Goal: Task Accomplishment & Management: Complete application form

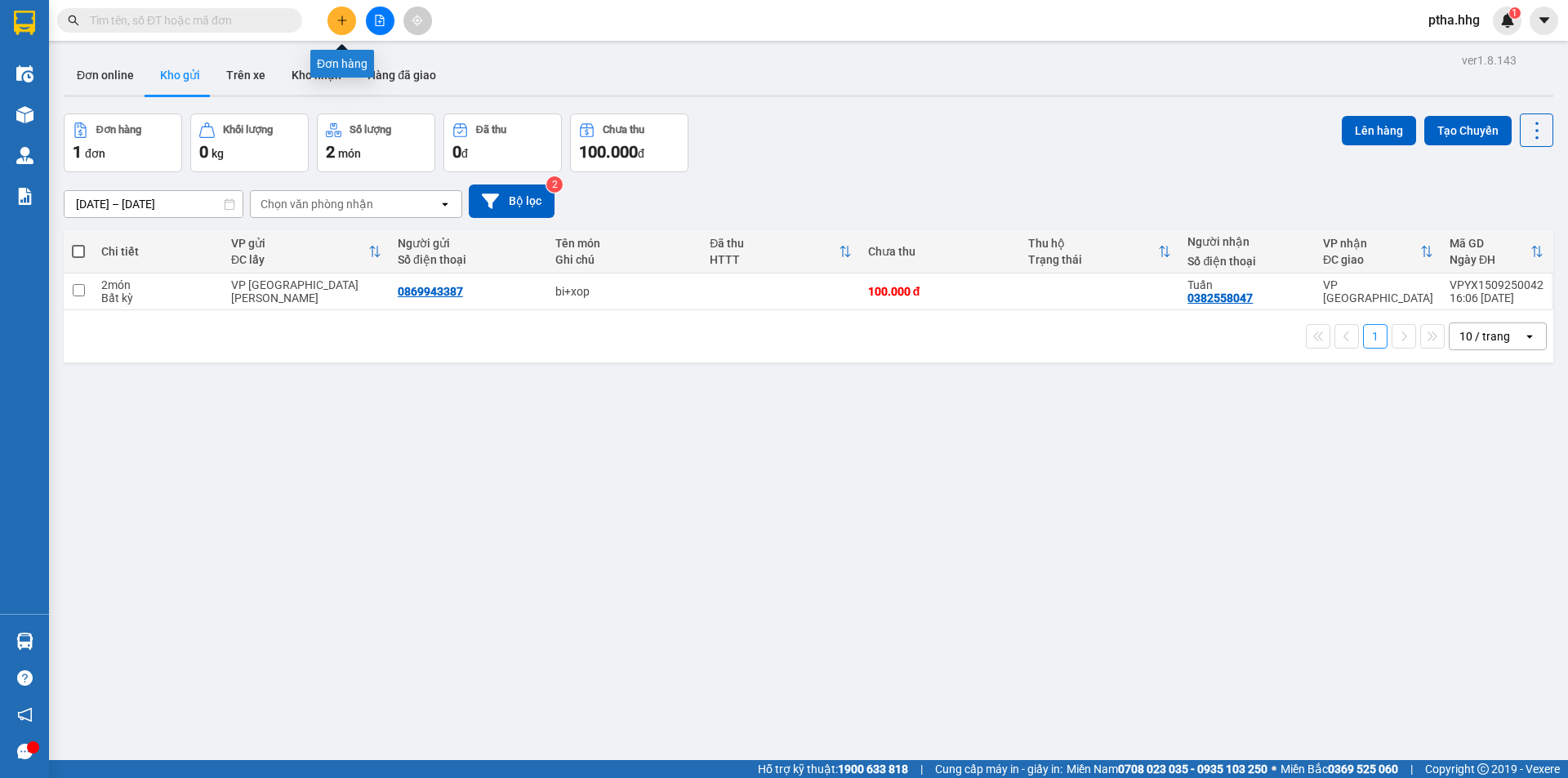
click at [340, 27] on button at bounding box center [341, 20] width 29 height 29
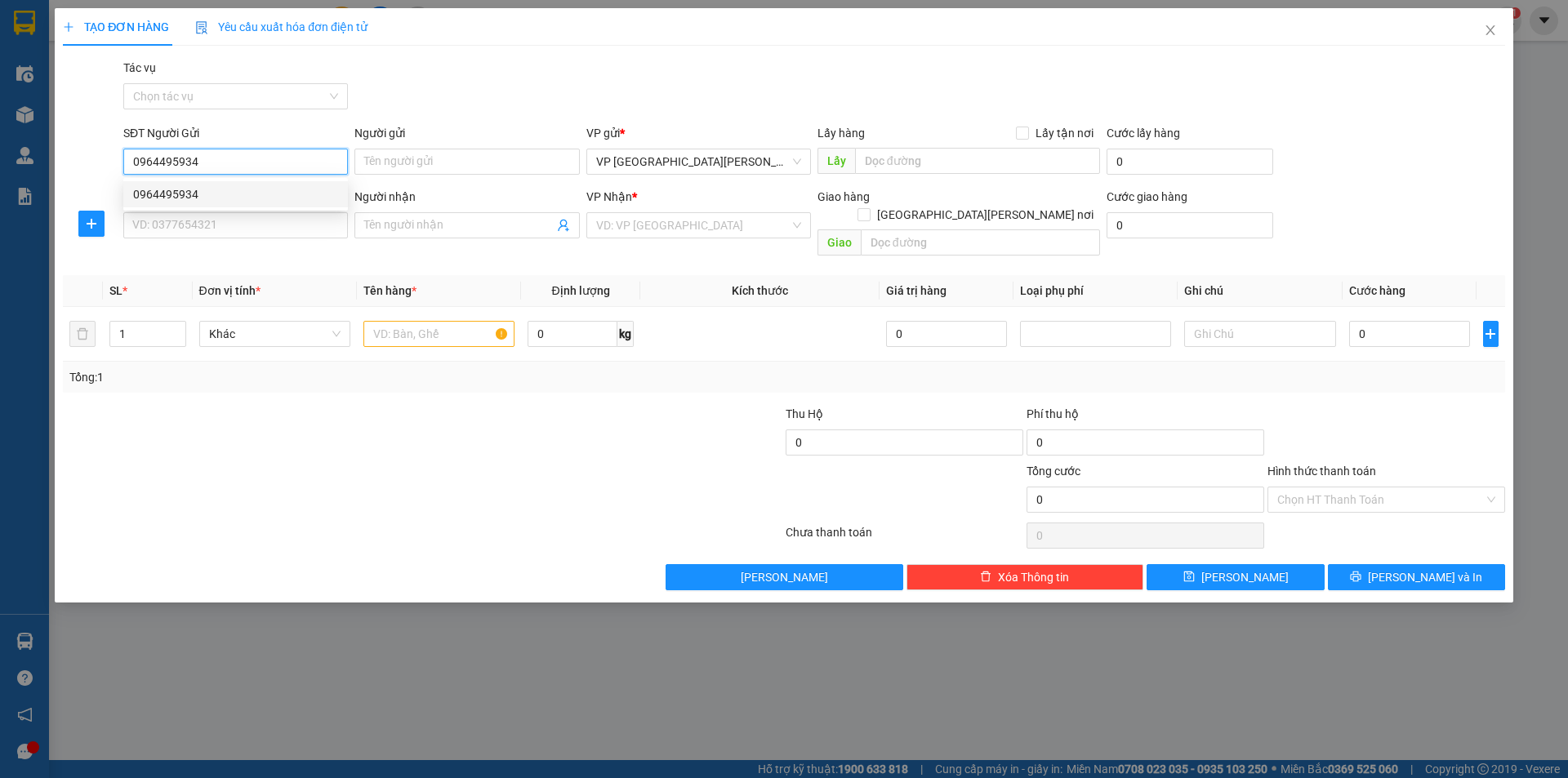
click at [166, 195] on div "0964495934" at bounding box center [235, 194] width 205 height 18
type input "0964495934"
click at [182, 238] on input "SĐT Người Nhận" at bounding box center [235, 225] width 225 height 26
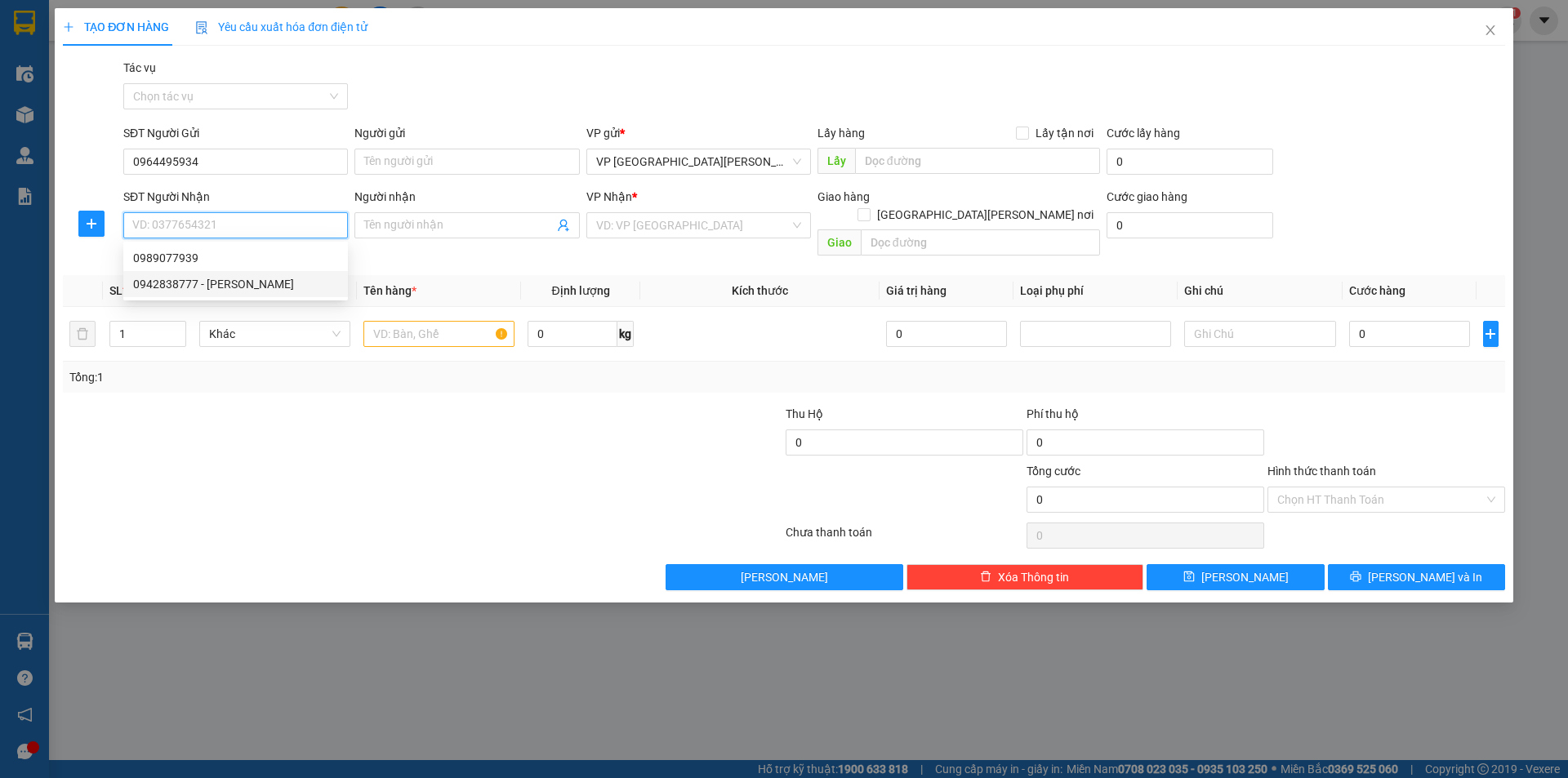
click at [171, 281] on div "0942838777 - [PERSON_NAME]" at bounding box center [235, 284] width 205 height 18
type input "0942838777"
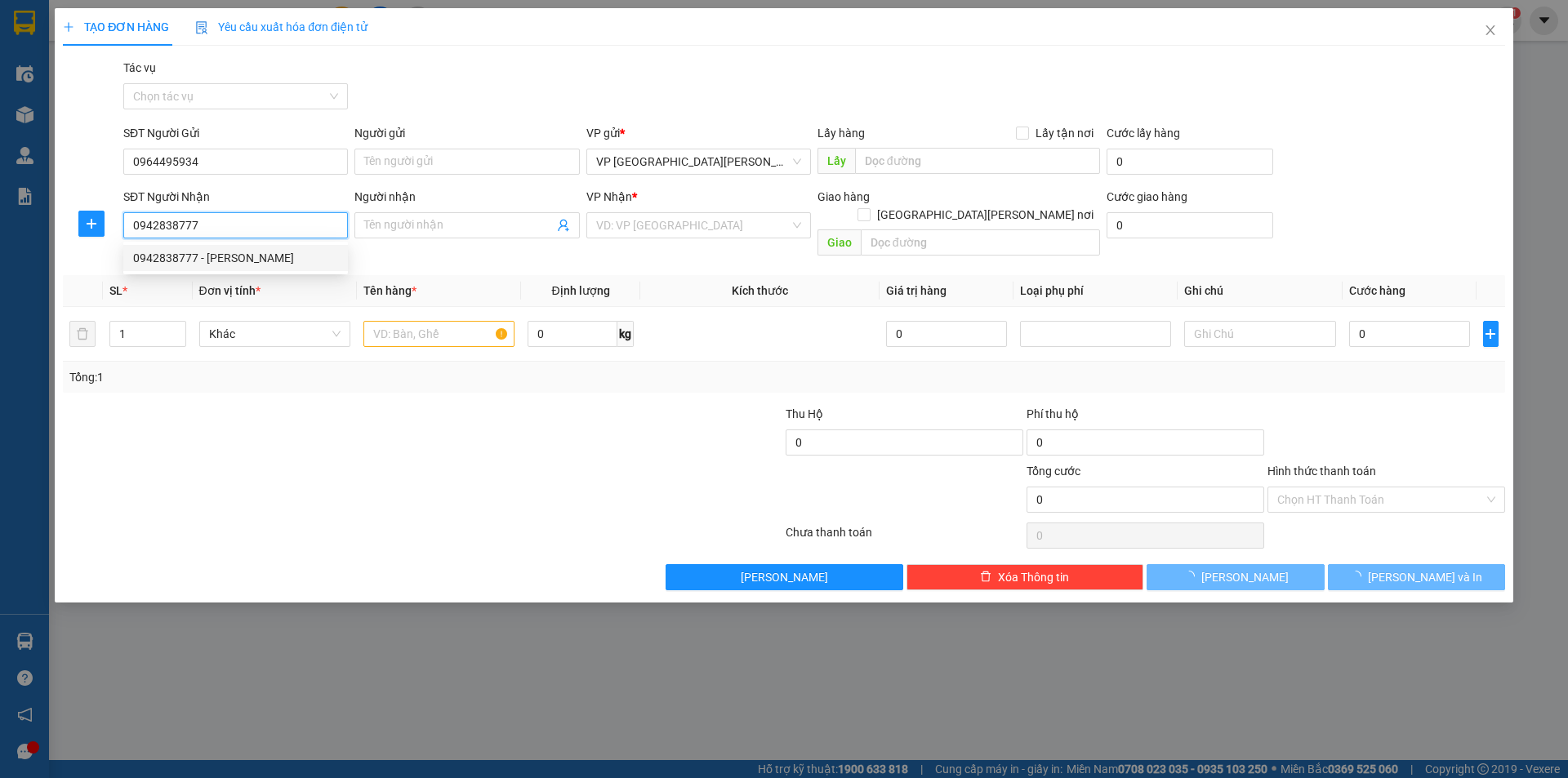
type input "chi Nhung"
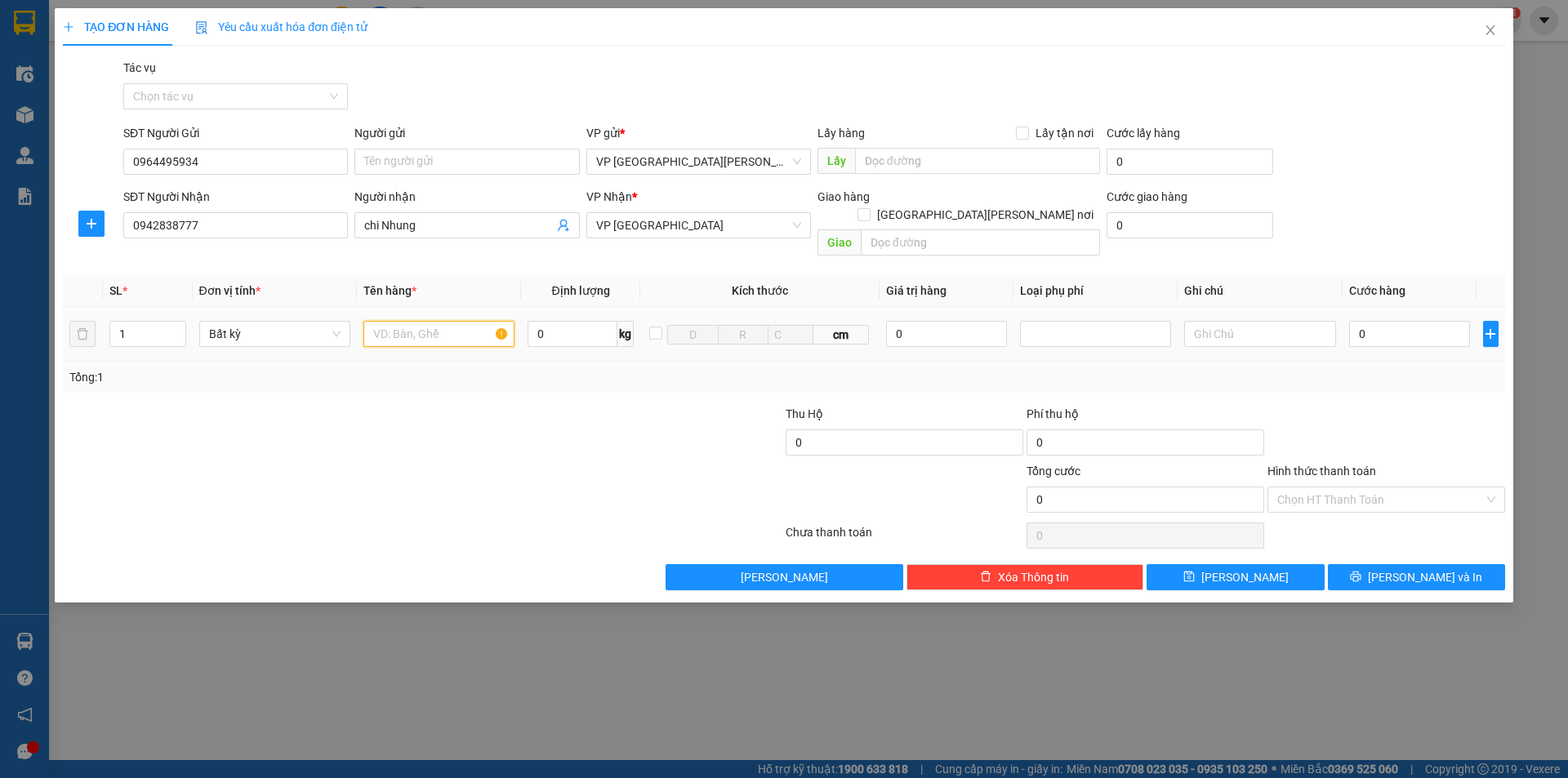
click at [391, 321] on input "text" at bounding box center [439, 334] width 151 height 26
type input "ct"
click at [1377, 321] on input "0" at bounding box center [1410, 334] width 122 height 26
type input "5"
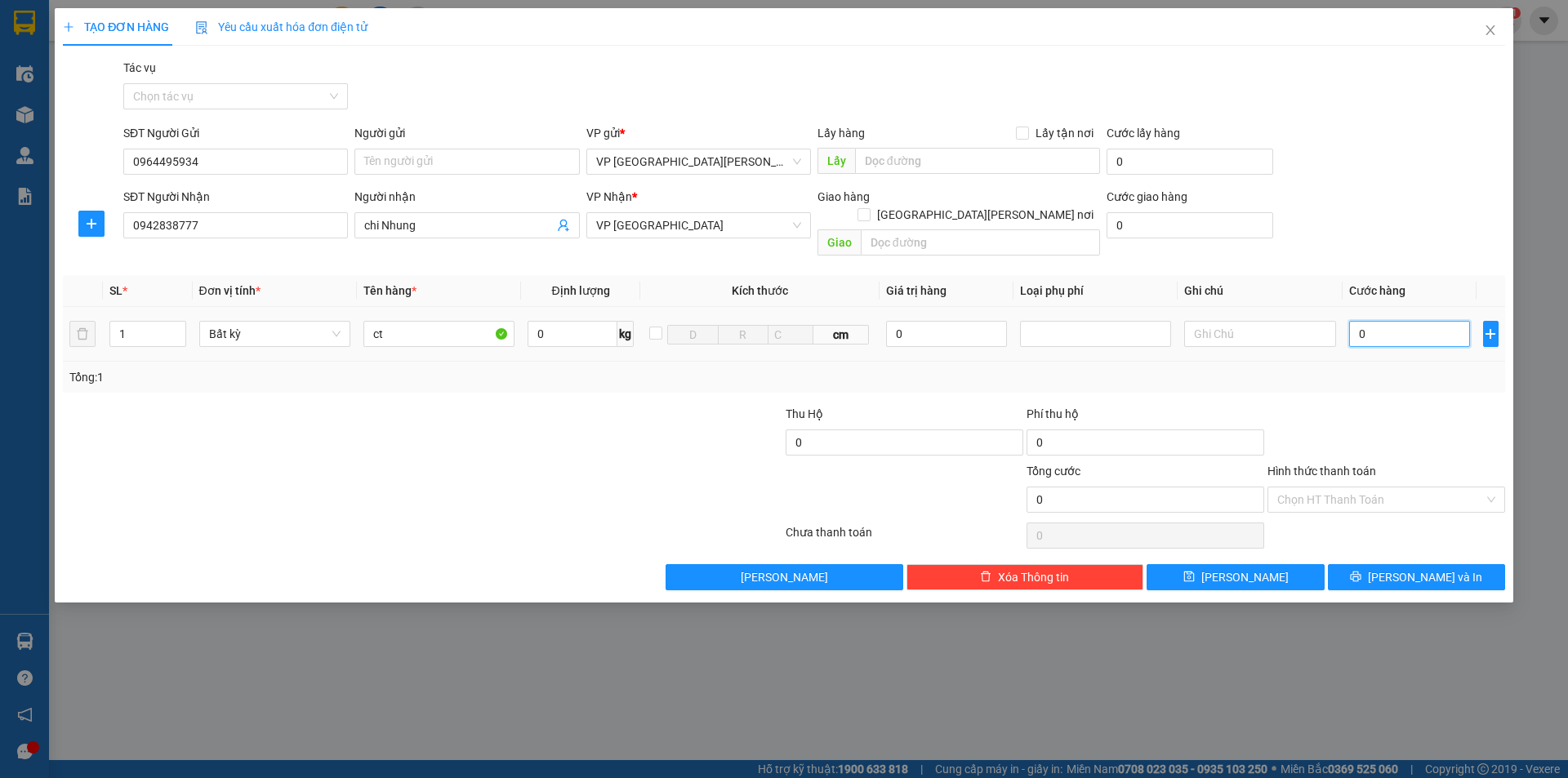
type input "5"
type input "50"
type input "500"
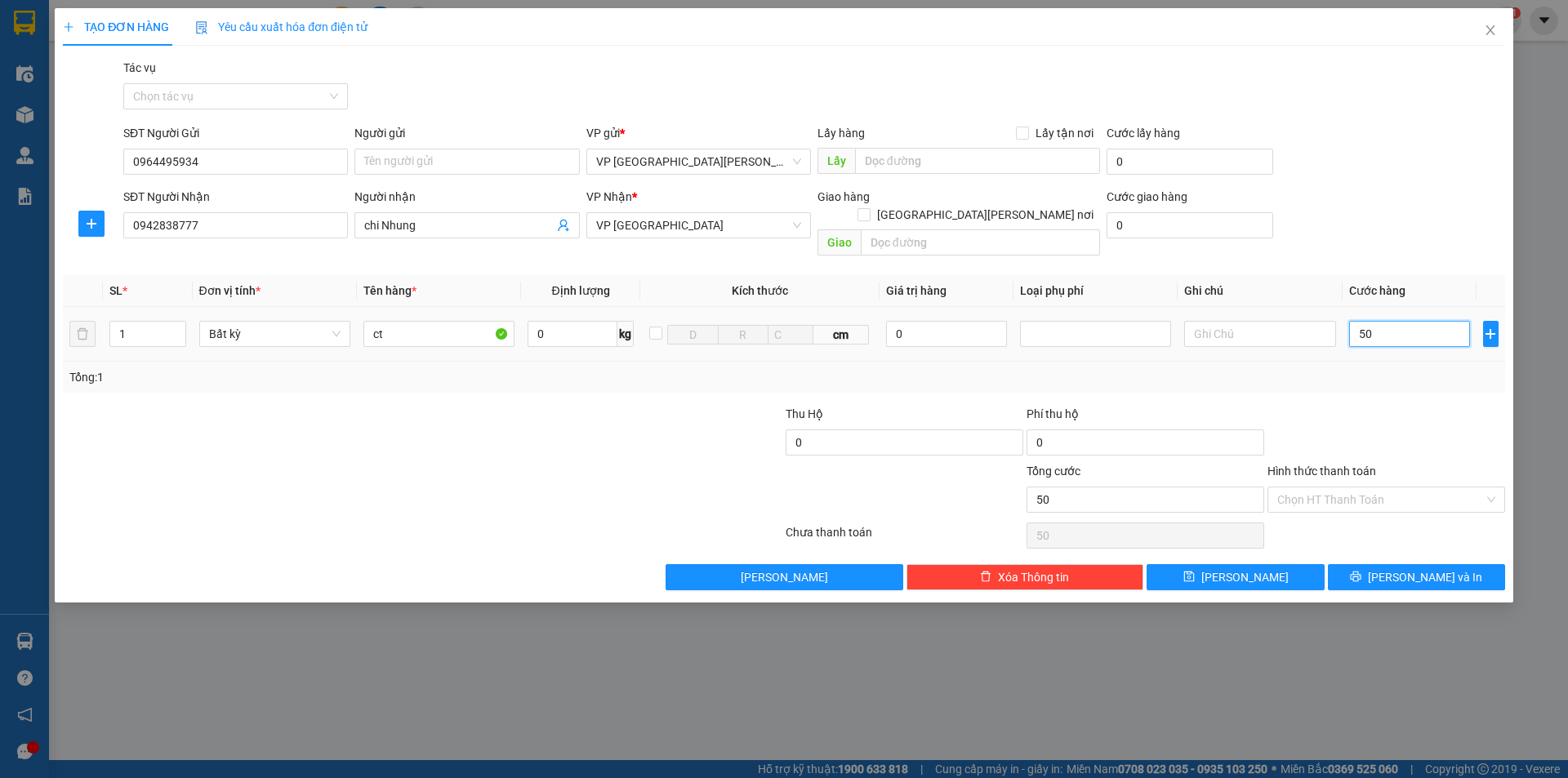
type input "500"
type input "5.000"
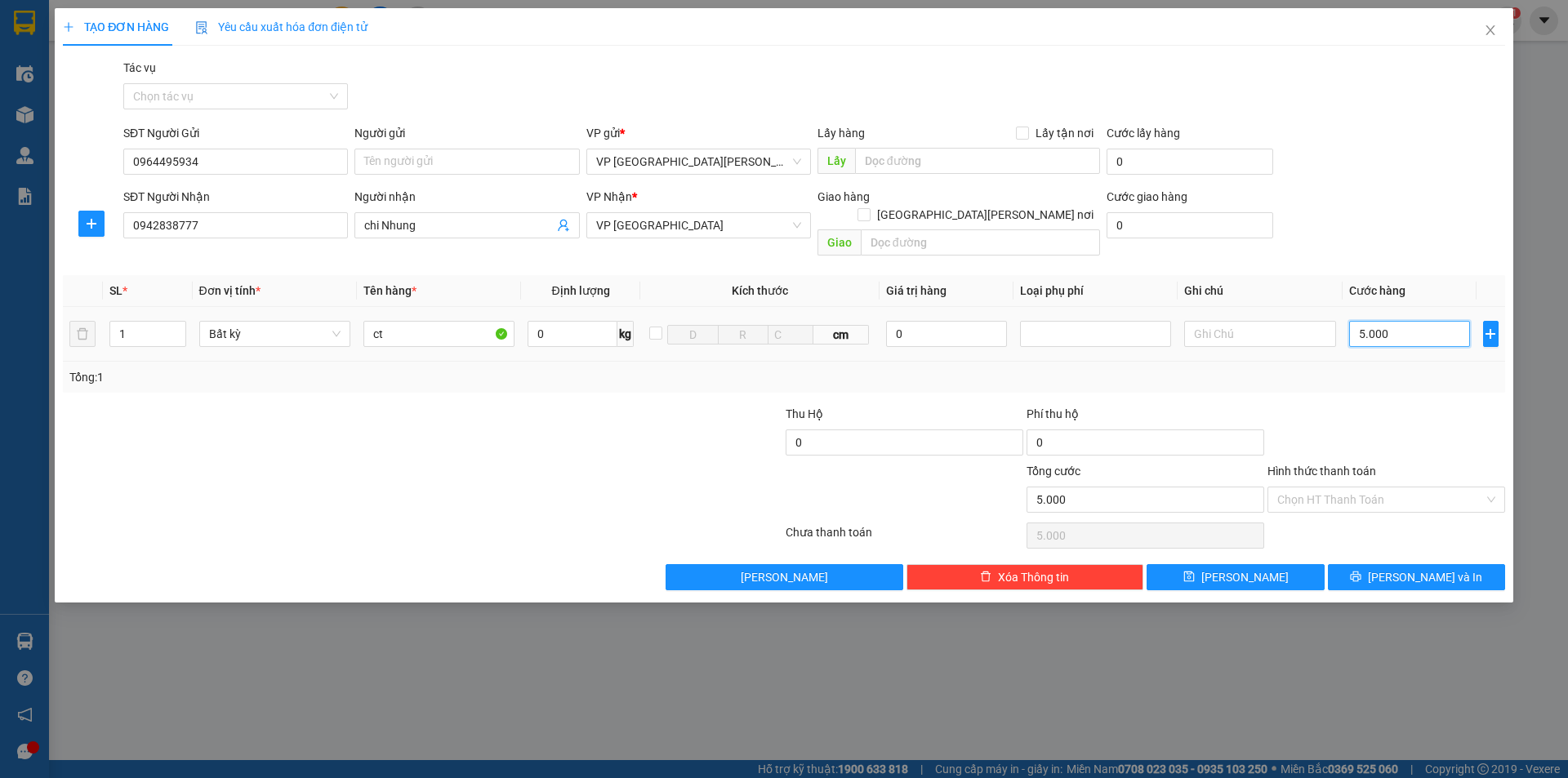
type input "50.000"
click at [1406, 568] on span "[PERSON_NAME] và In" at bounding box center [1425, 577] width 114 height 18
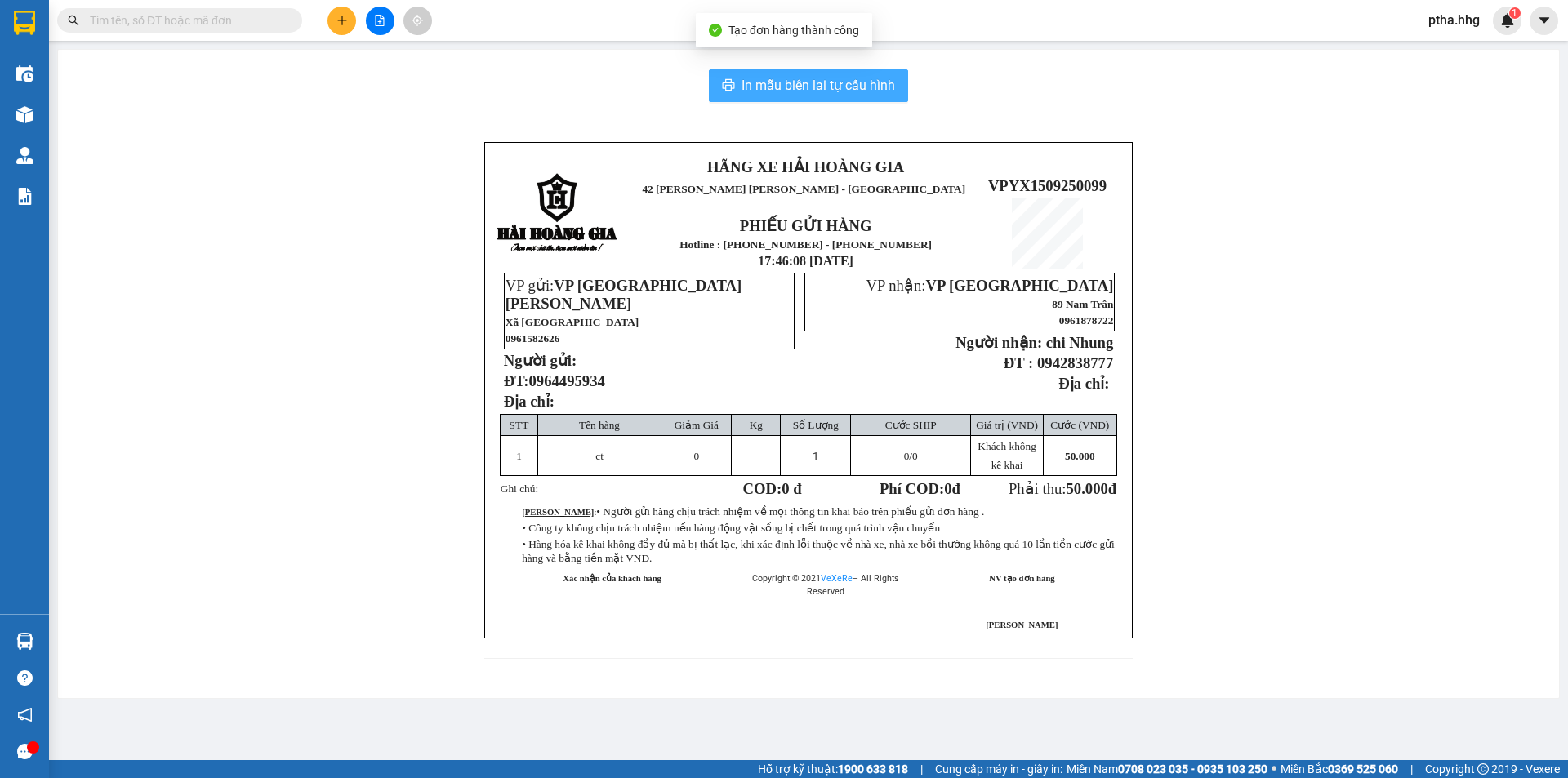
click at [864, 85] on span "In mẫu biên lai tự cấu hình" at bounding box center [818, 85] width 154 height 20
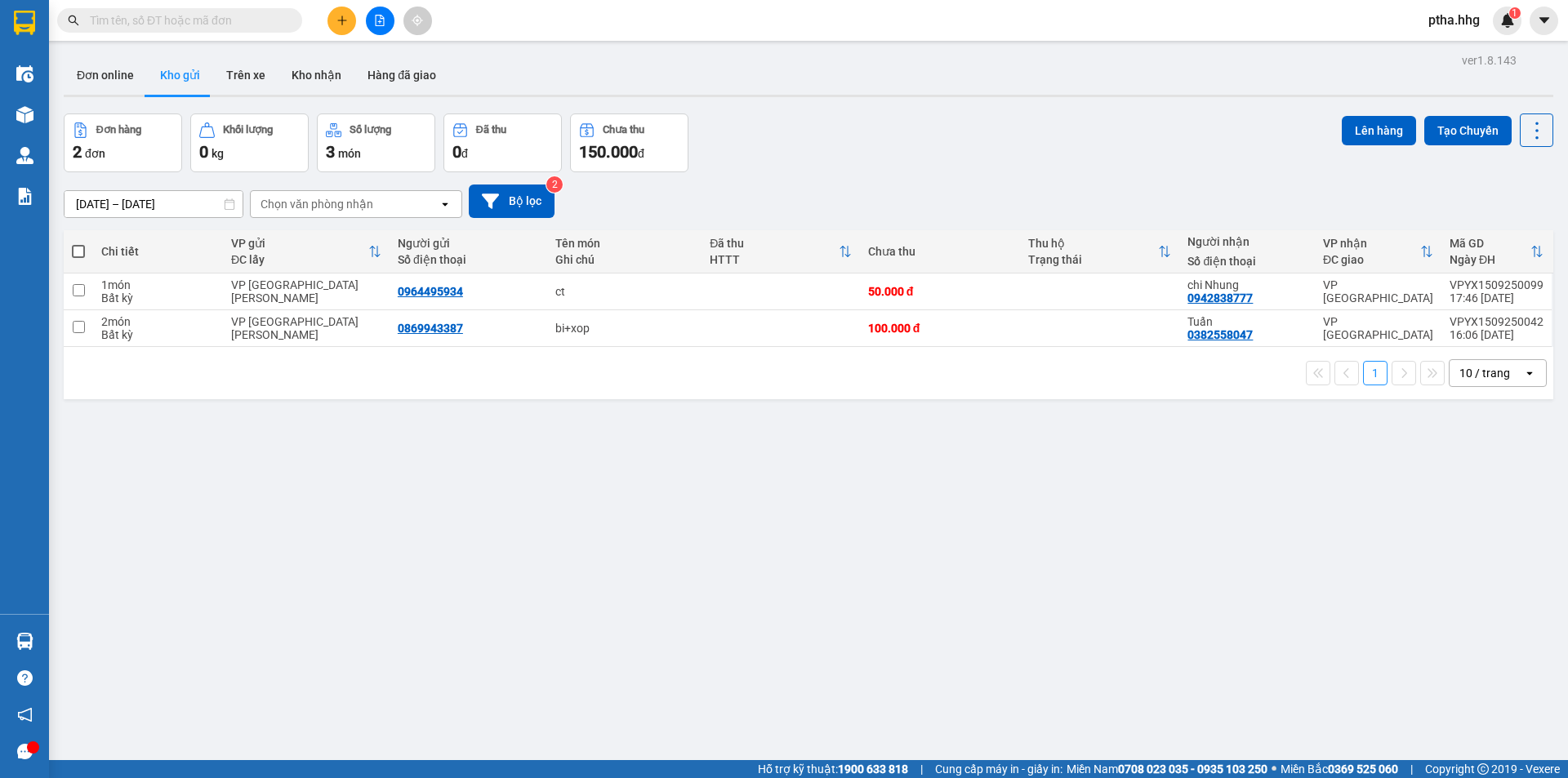
drag, startPoint x: 357, startPoint y: 22, endPoint x: 342, endPoint y: 25, distance: 15.3
click at [350, 24] on div at bounding box center [380, 20] width 122 height 29
click at [342, 25] on icon "plus" at bounding box center [342, 20] width 11 height 11
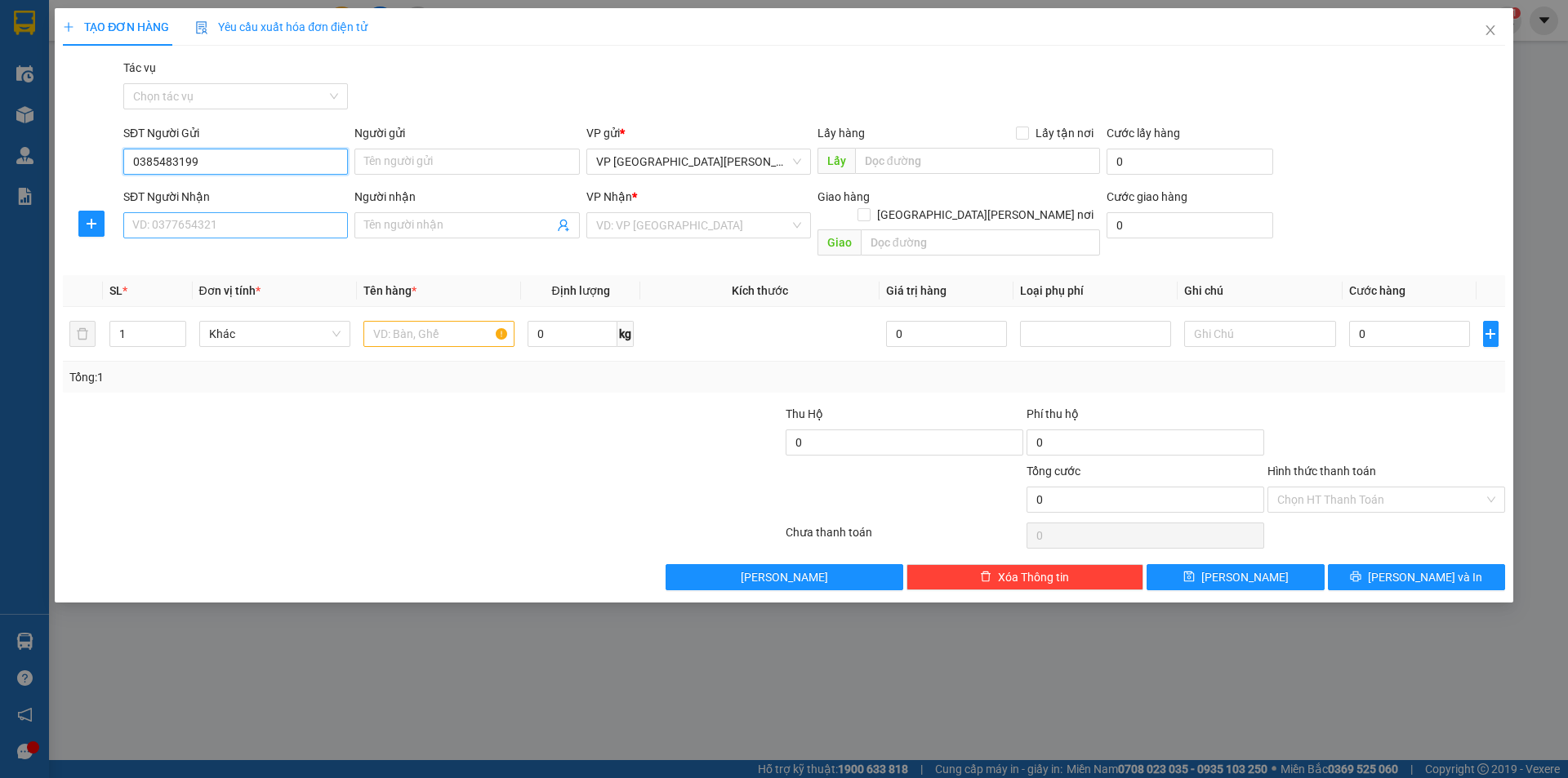
type input "0385483199"
click at [172, 215] on input "SĐT Người Nhận" at bounding box center [235, 225] width 225 height 26
type input "0347141732"
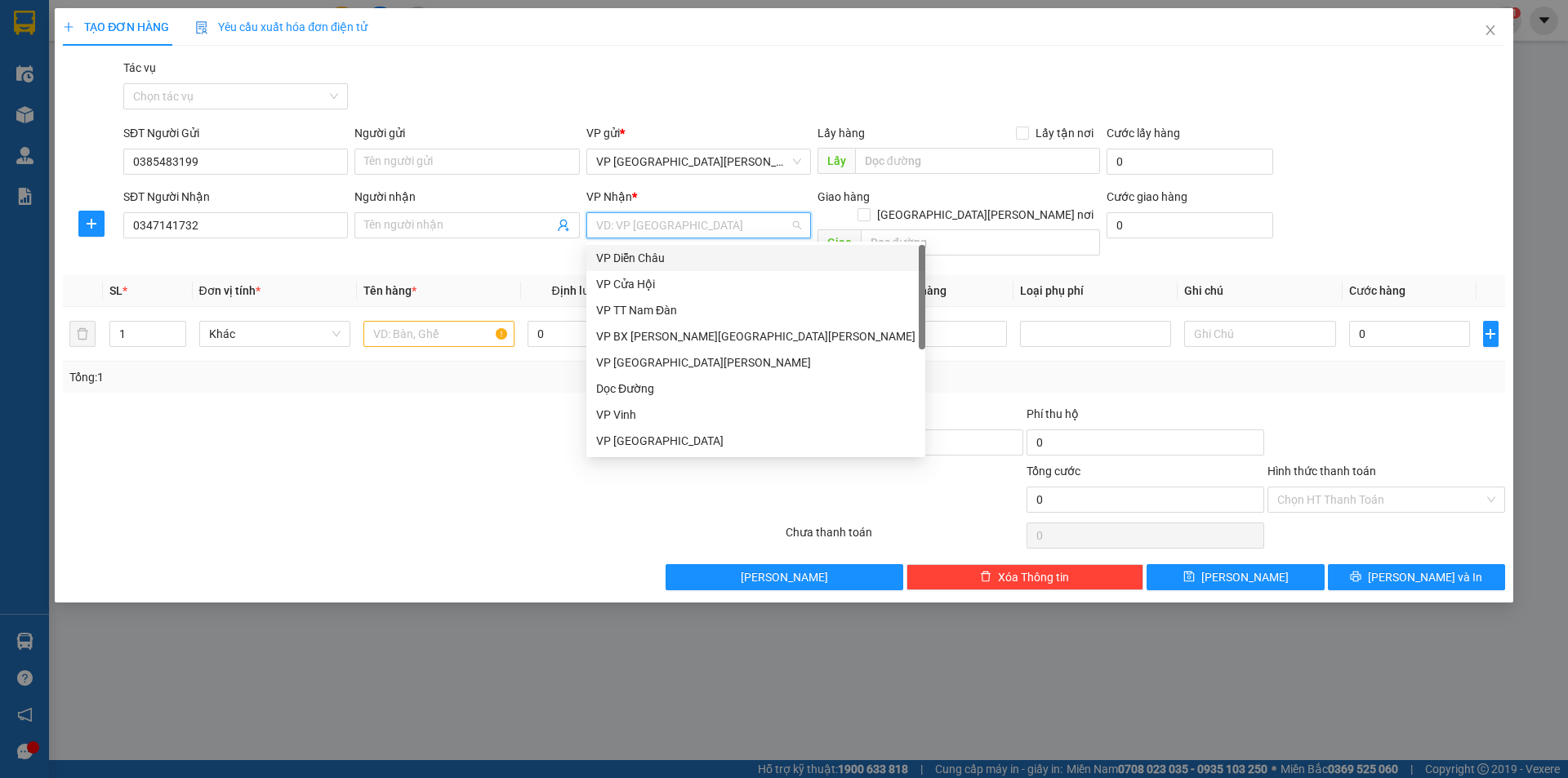
click at [601, 230] on input "search" at bounding box center [693, 225] width 194 height 24
click at [666, 445] on div "VP [GEOGRAPHIC_DATA]" at bounding box center [755, 441] width 319 height 18
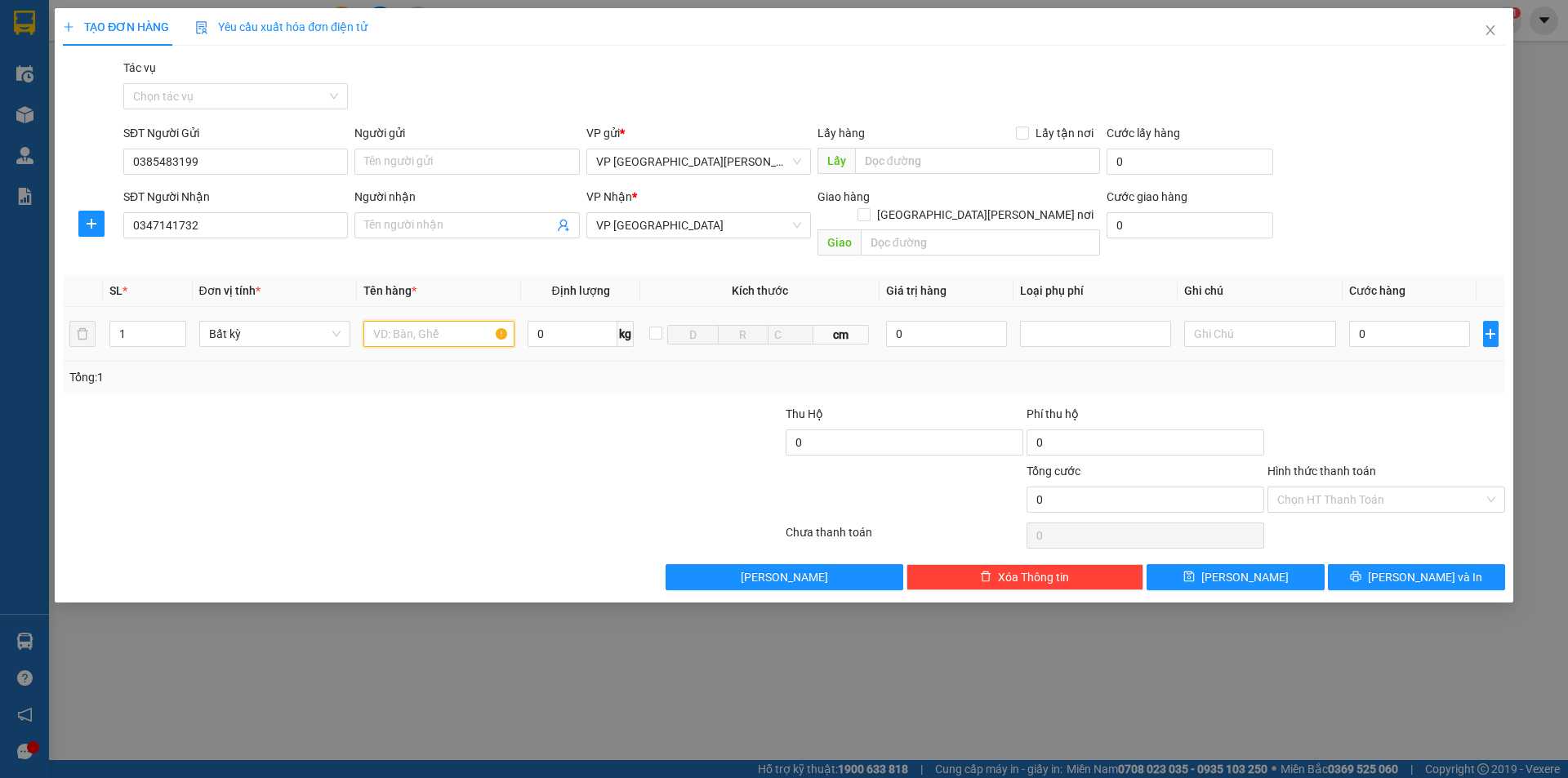
click at [390, 321] on input "text" at bounding box center [439, 334] width 151 height 26
type input "ct"
click at [1387, 321] on input "0" at bounding box center [1410, 334] width 122 height 26
type input "5"
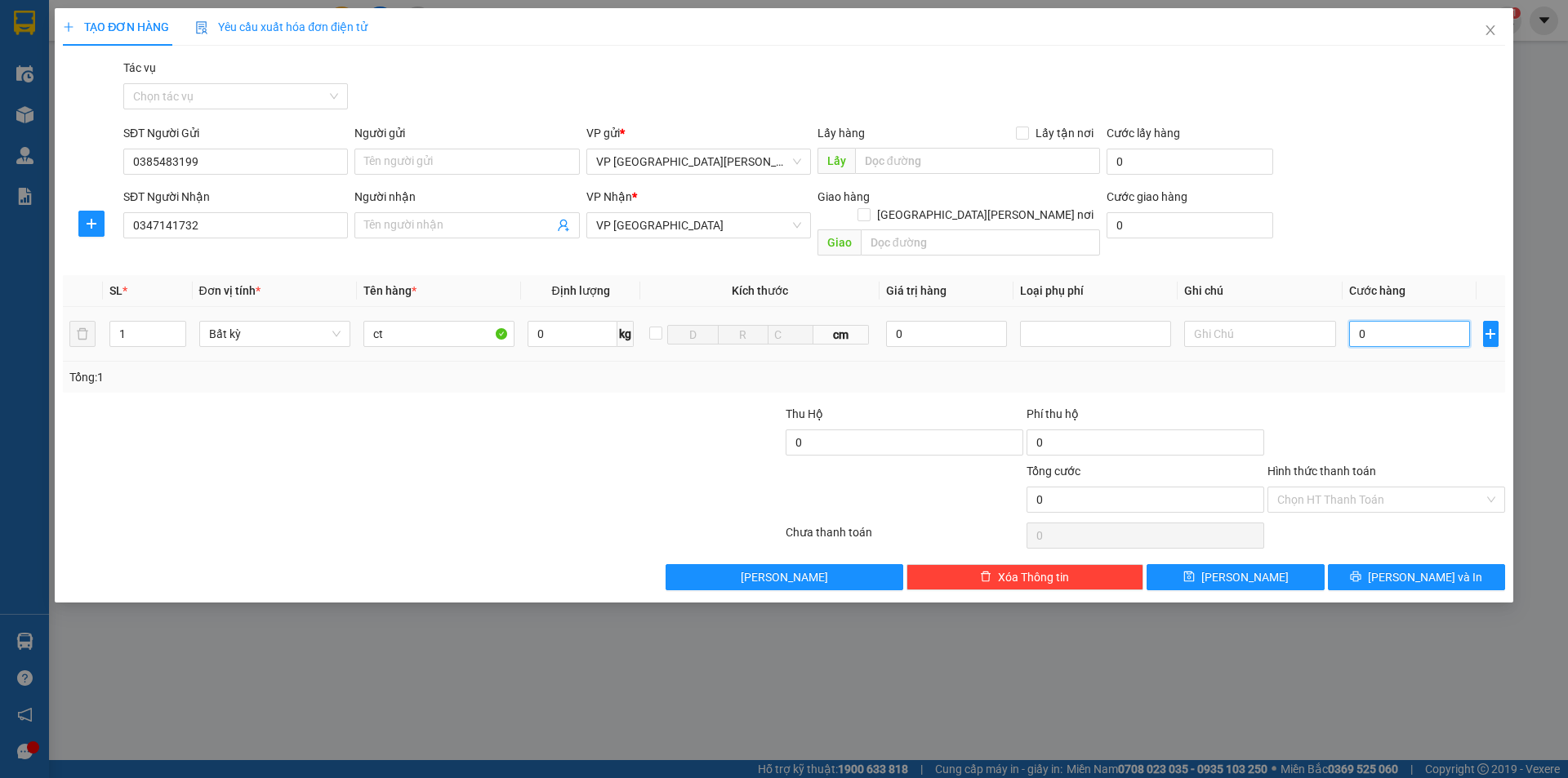
type input "5"
type input "50"
type input "500"
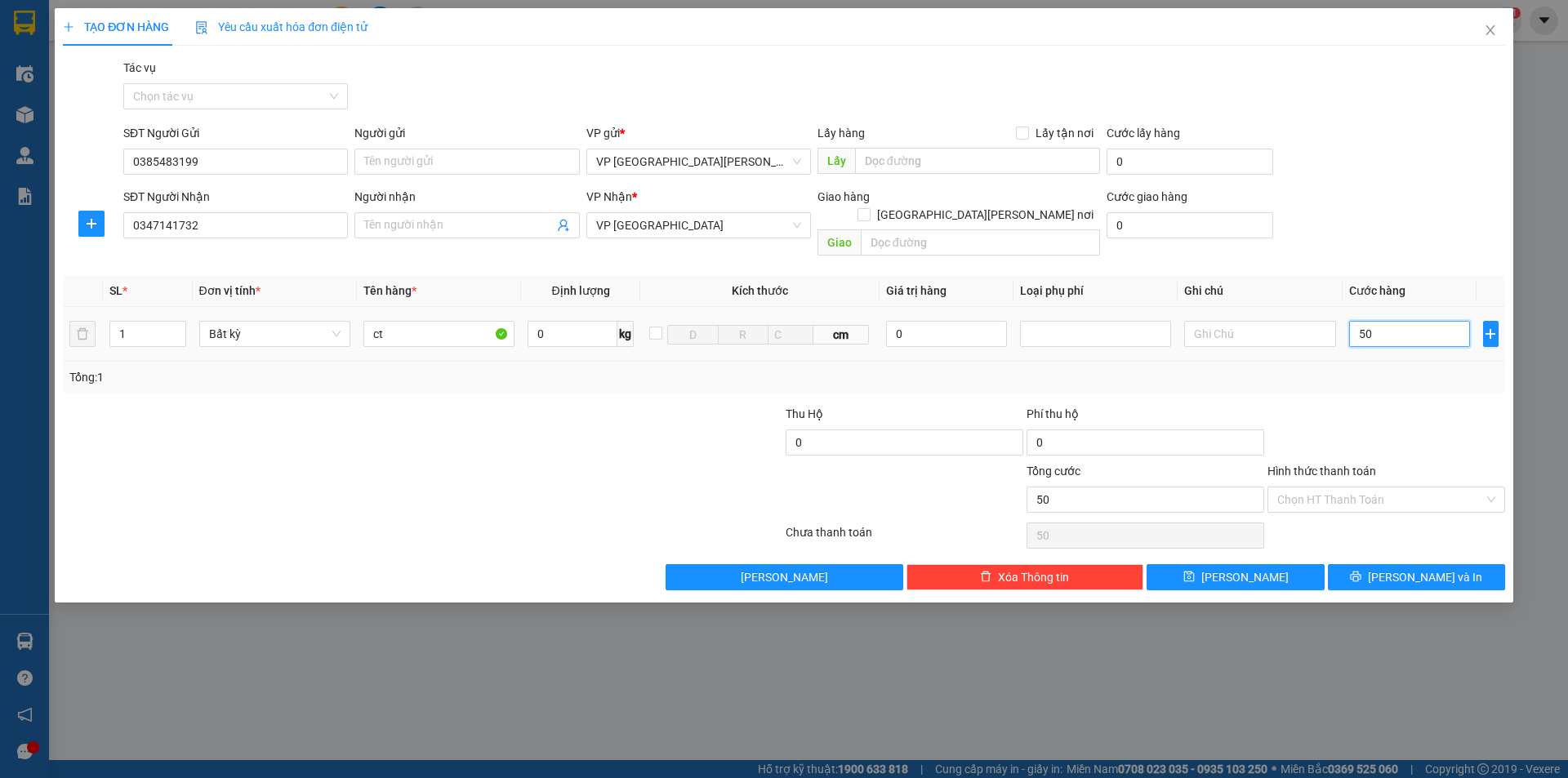
type input "500"
type input "5.000"
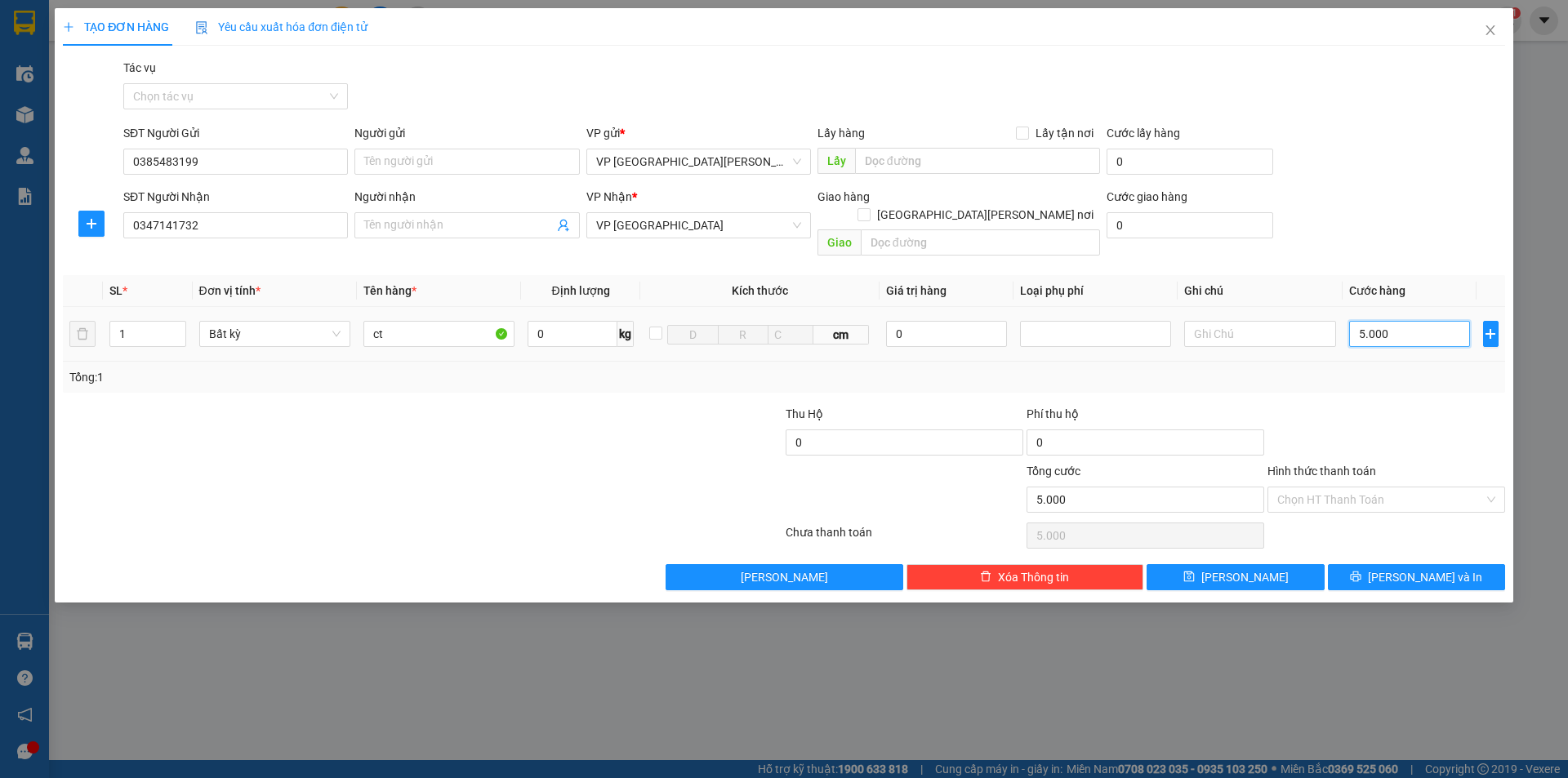
type input "50.000"
click at [1320, 487] on input "Hình thức thanh toán" at bounding box center [1380, 500] width 207 height 24
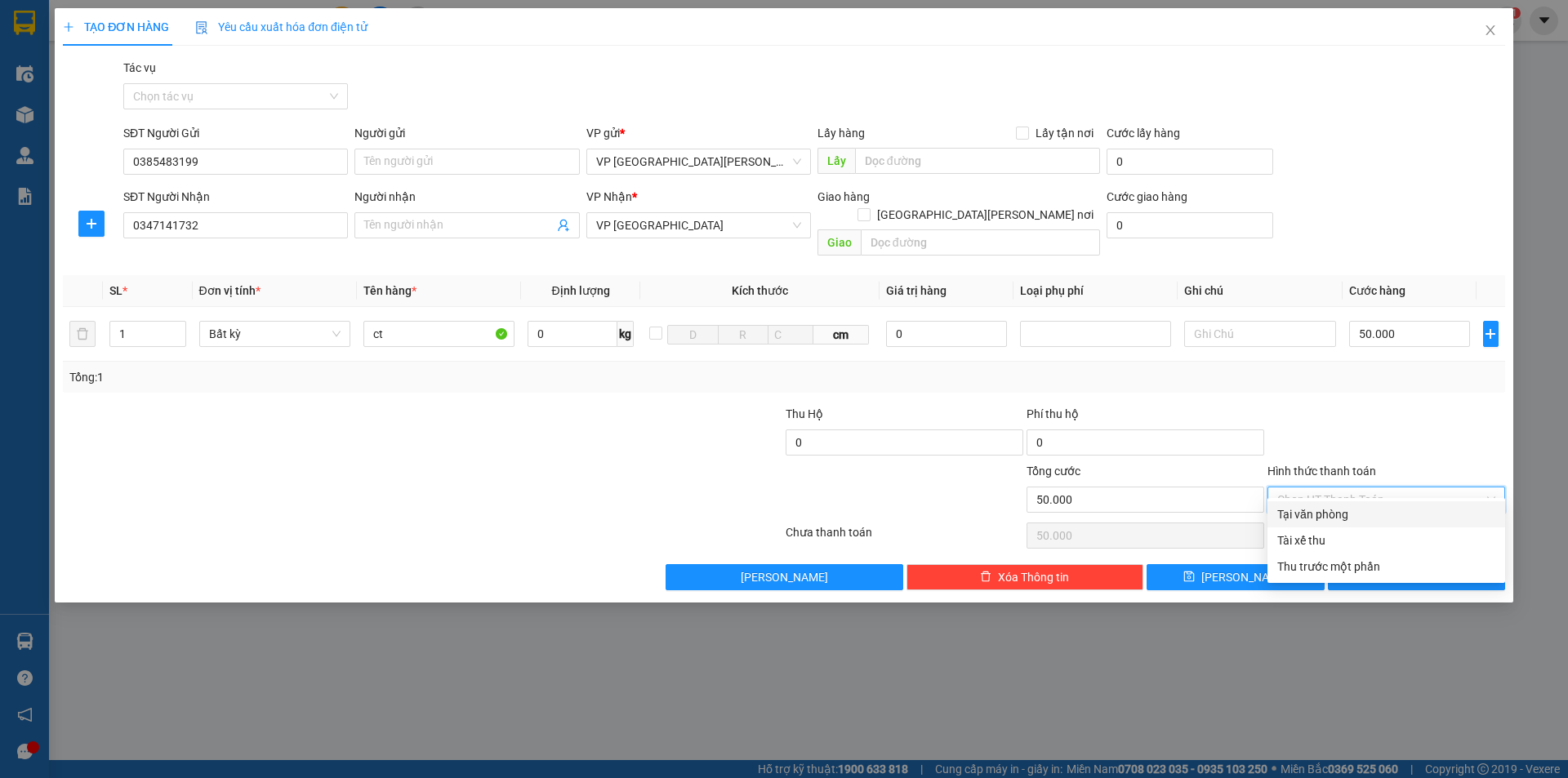
click at [1345, 513] on div "Tại văn phòng" at bounding box center [1386, 514] width 218 height 18
type input "0"
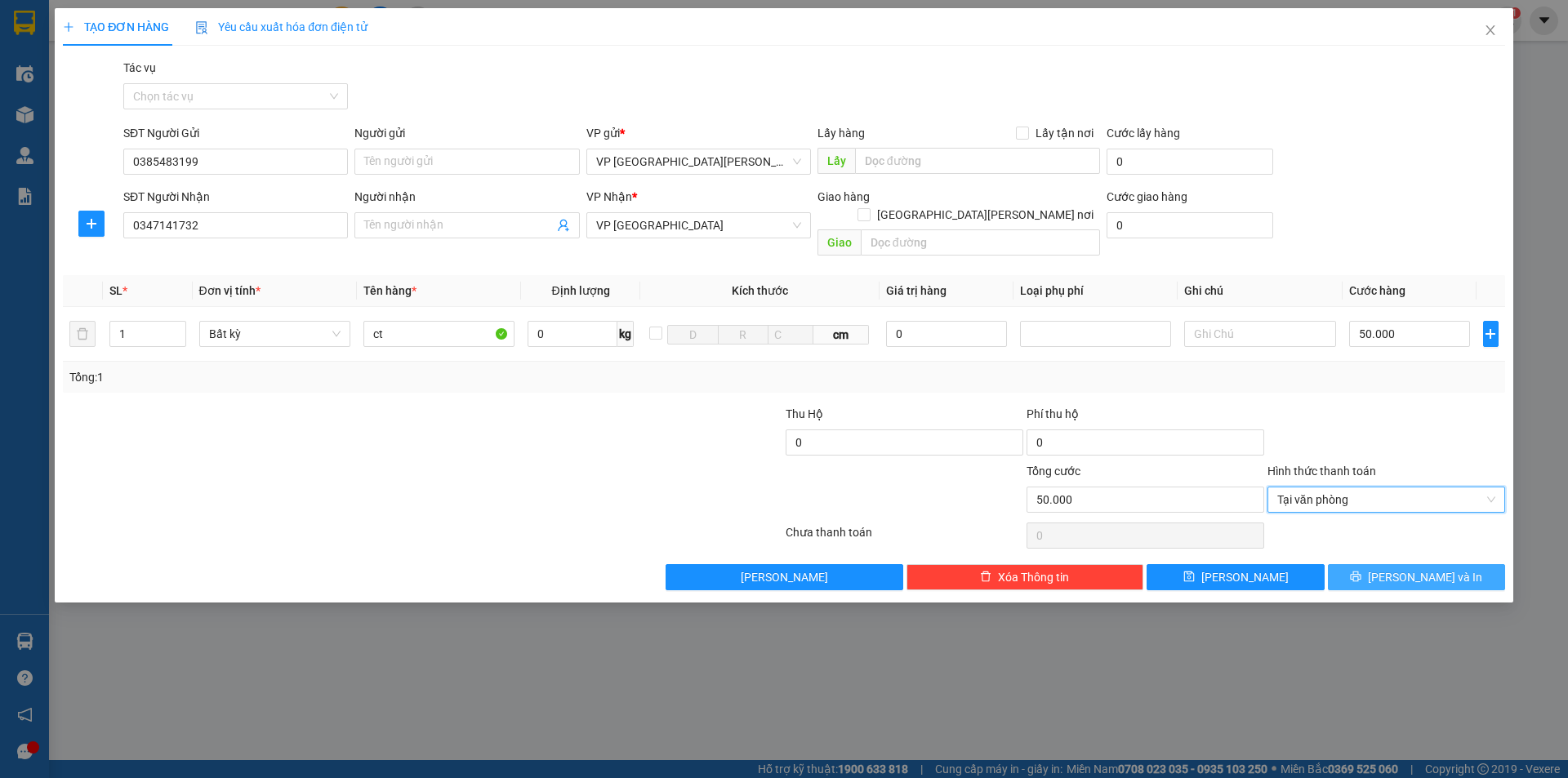
click at [1402, 568] on span "[PERSON_NAME] và In" at bounding box center [1425, 577] width 114 height 18
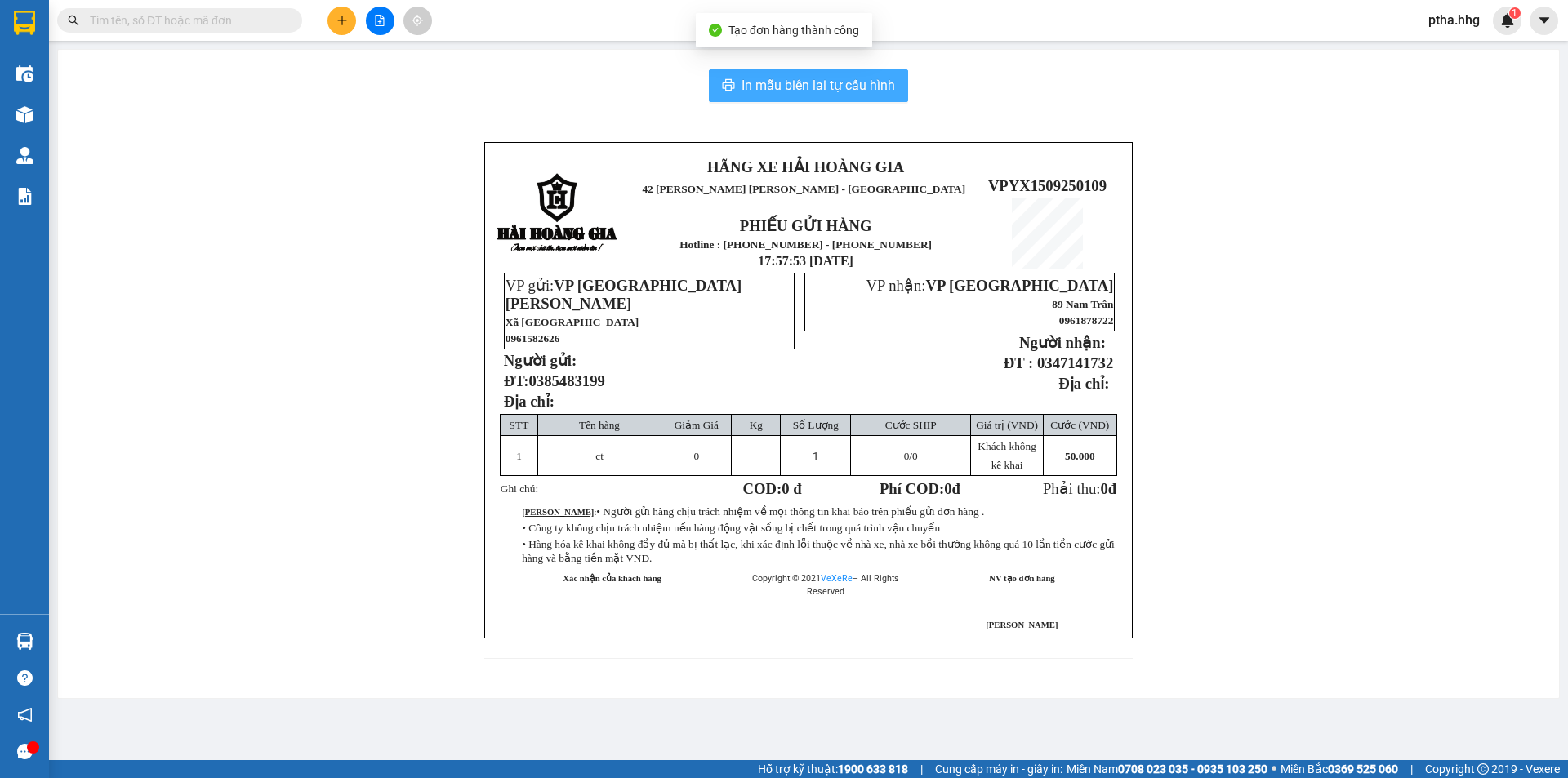
click at [857, 96] on span "In mẫu biên lai tự cấu hình" at bounding box center [818, 85] width 154 height 20
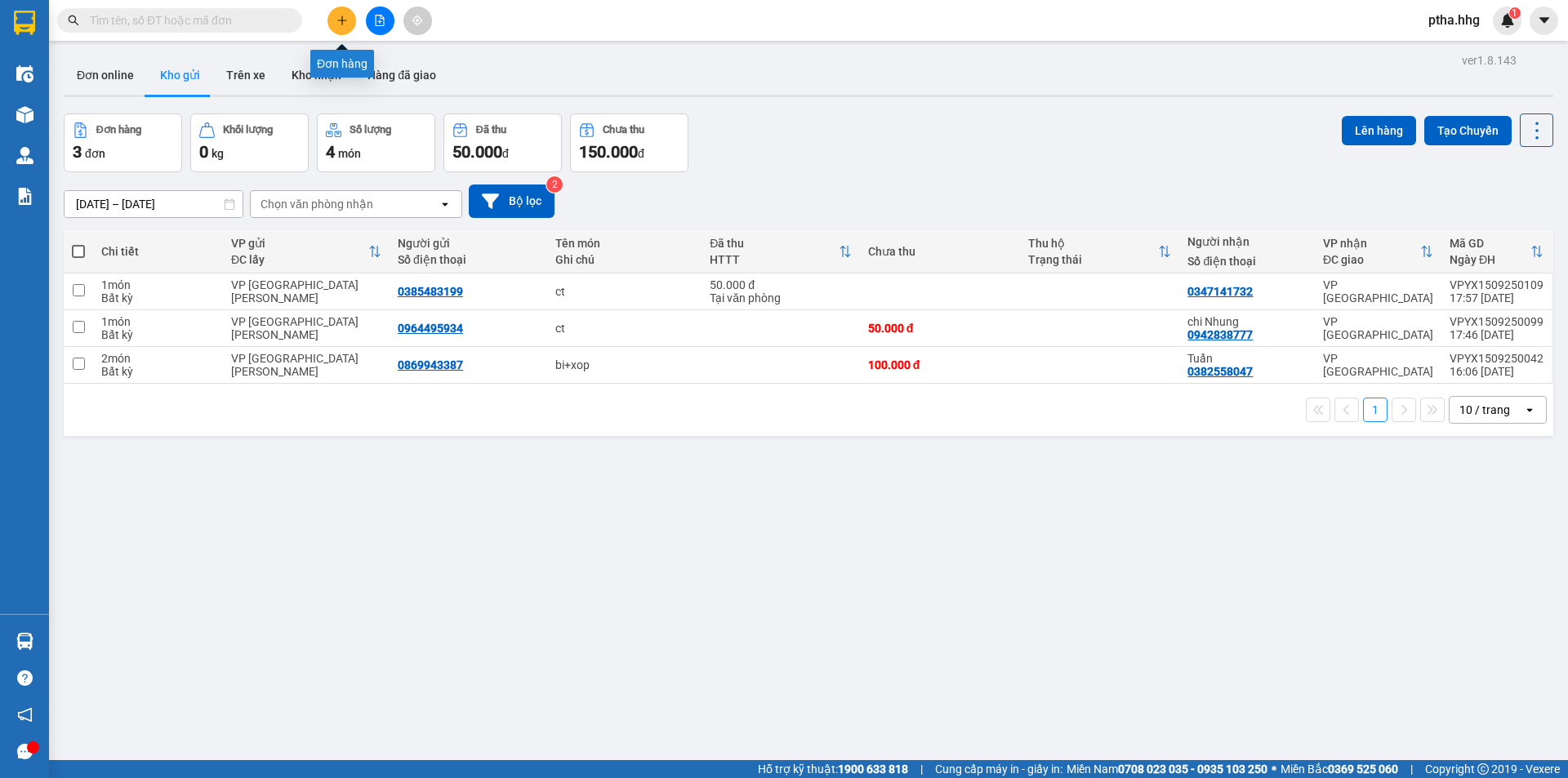
click at [340, 13] on button at bounding box center [341, 20] width 29 height 29
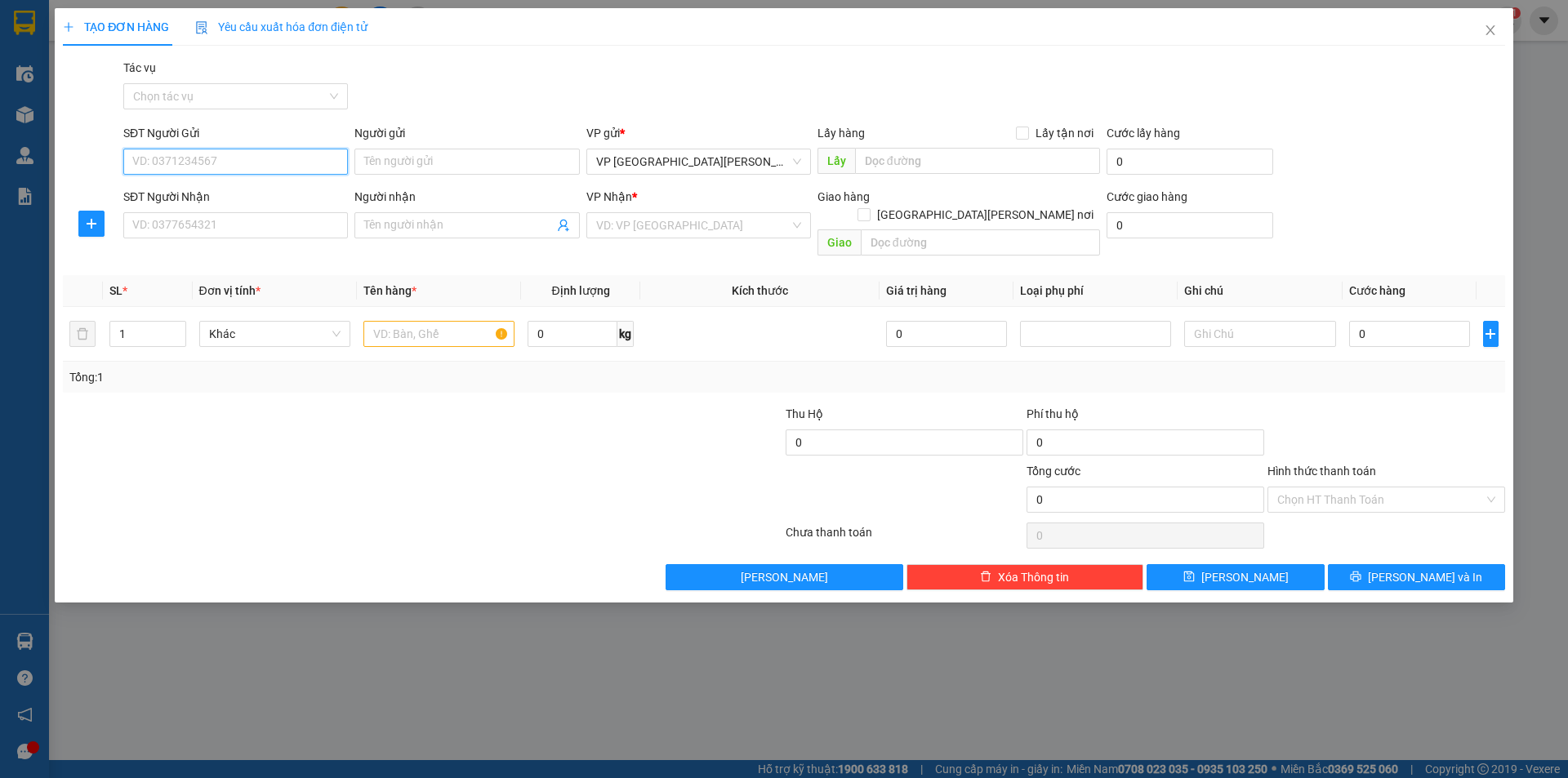
click at [185, 159] on input "SĐT Người Gửi" at bounding box center [235, 162] width 225 height 26
click at [168, 195] on div "0978997137" at bounding box center [235, 194] width 205 height 18
type input "0978997137"
click at [169, 227] on input "SĐT Người Nhận" at bounding box center [235, 225] width 225 height 26
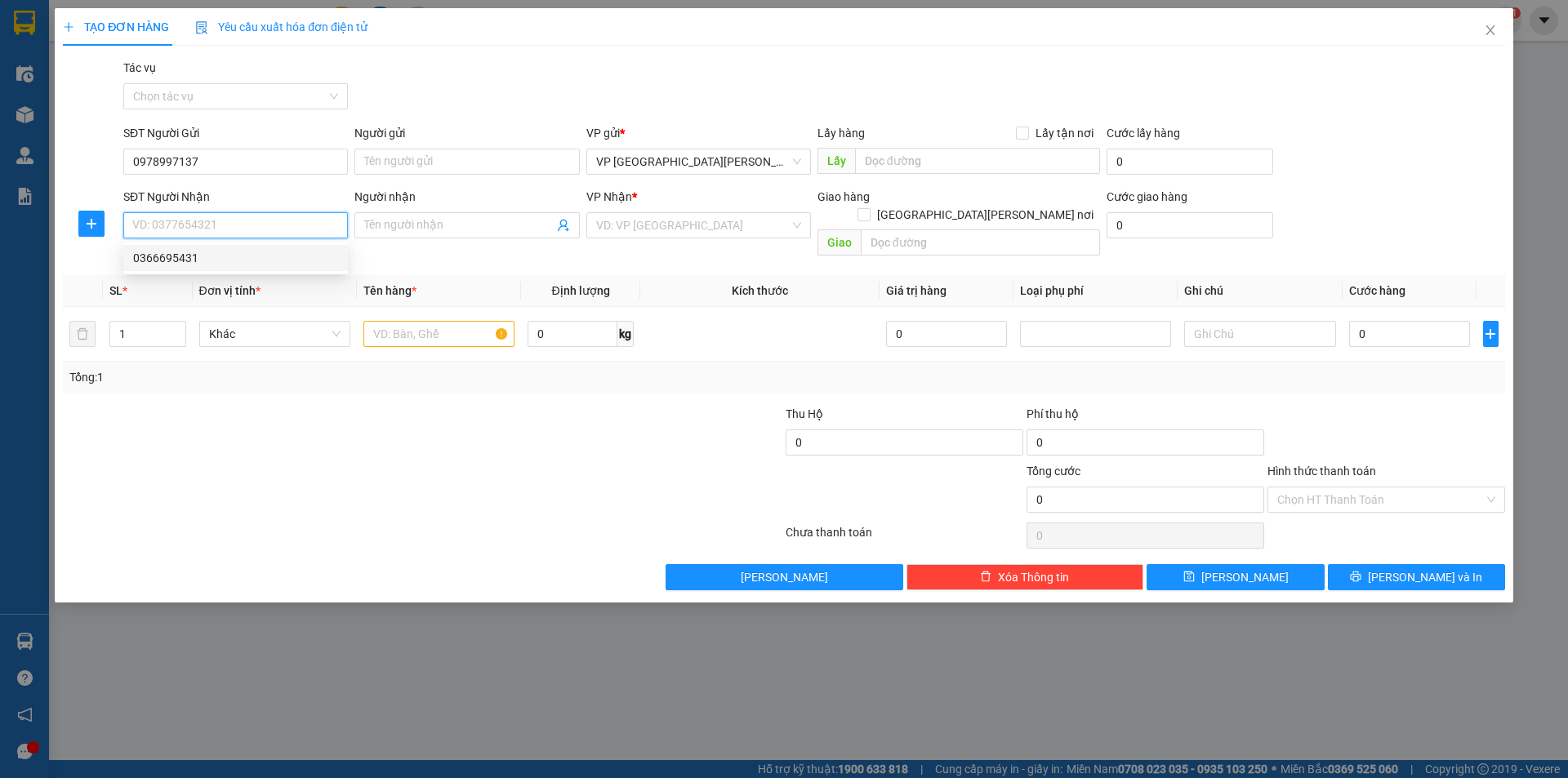
click at [162, 259] on div "0366695431" at bounding box center [235, 258] width 205 height 18
type input "0366695431"
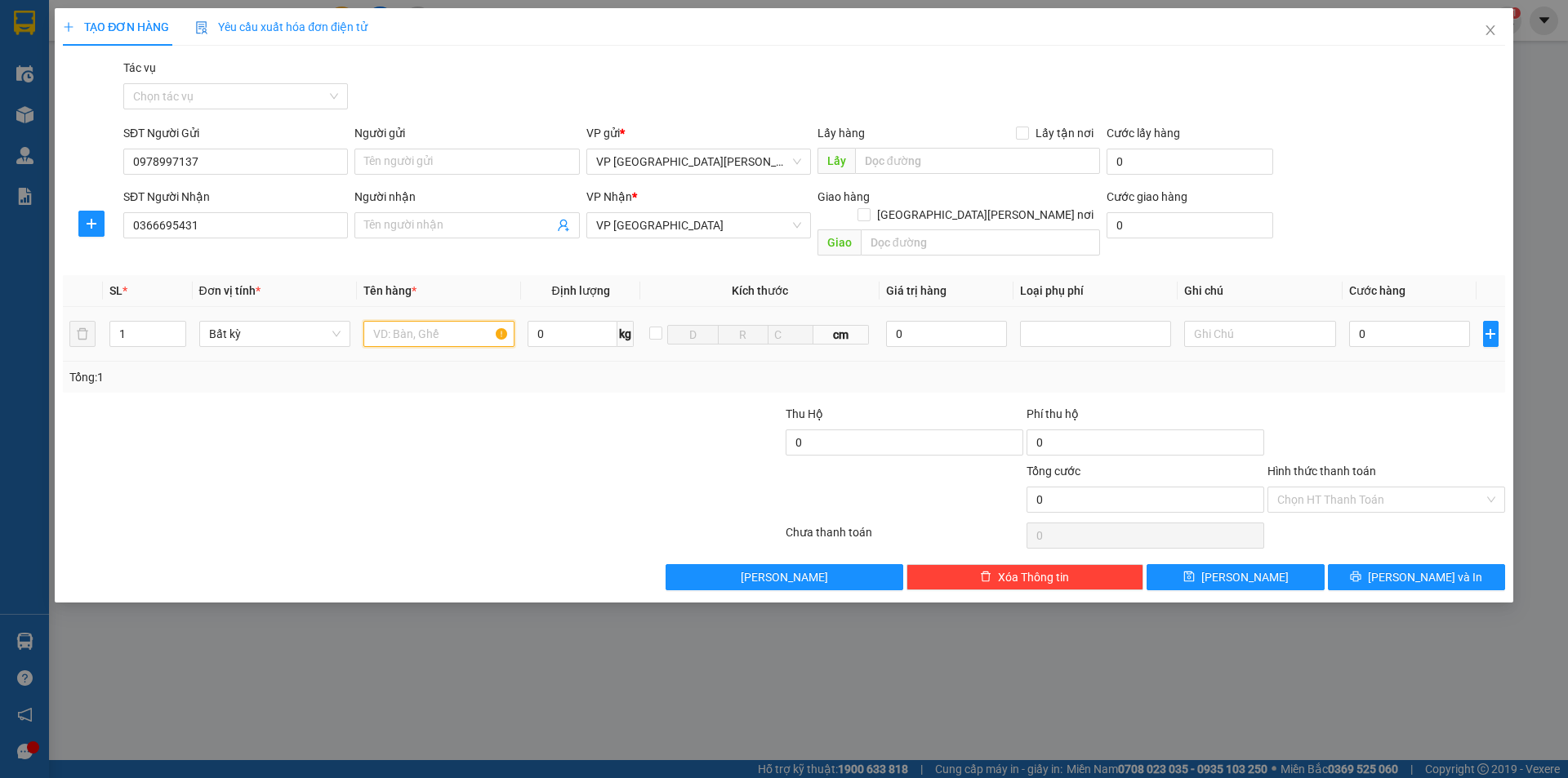
click at [430, 323] on input "text" at bounding box center [439, 334] width 151 height 26
type input "bi"
click at [1388, 321] on input "0" at bounding box center [1410, 334] width 122 height 26
type input "5"
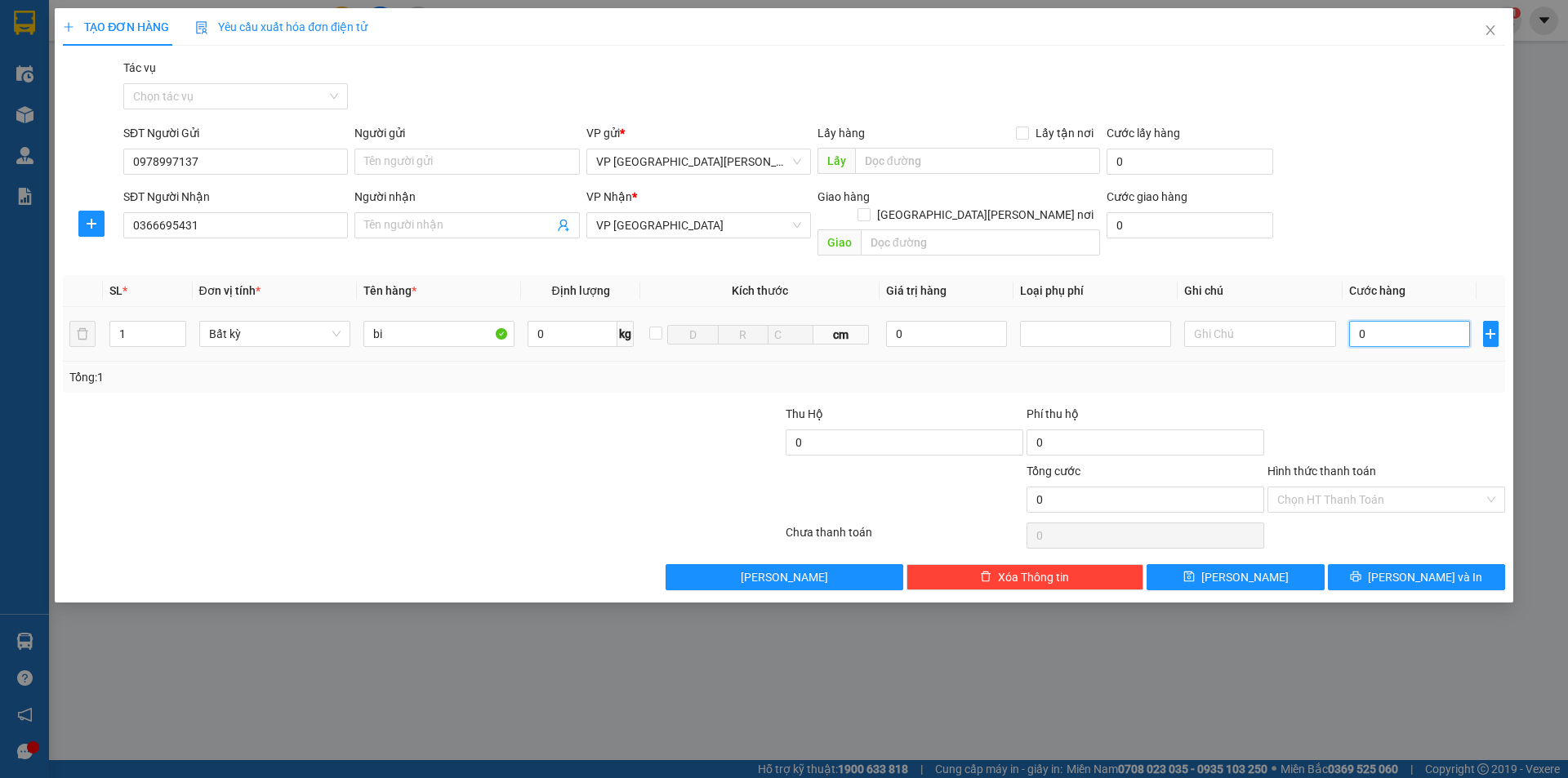
type input "5"
type input "50"
type input "500"
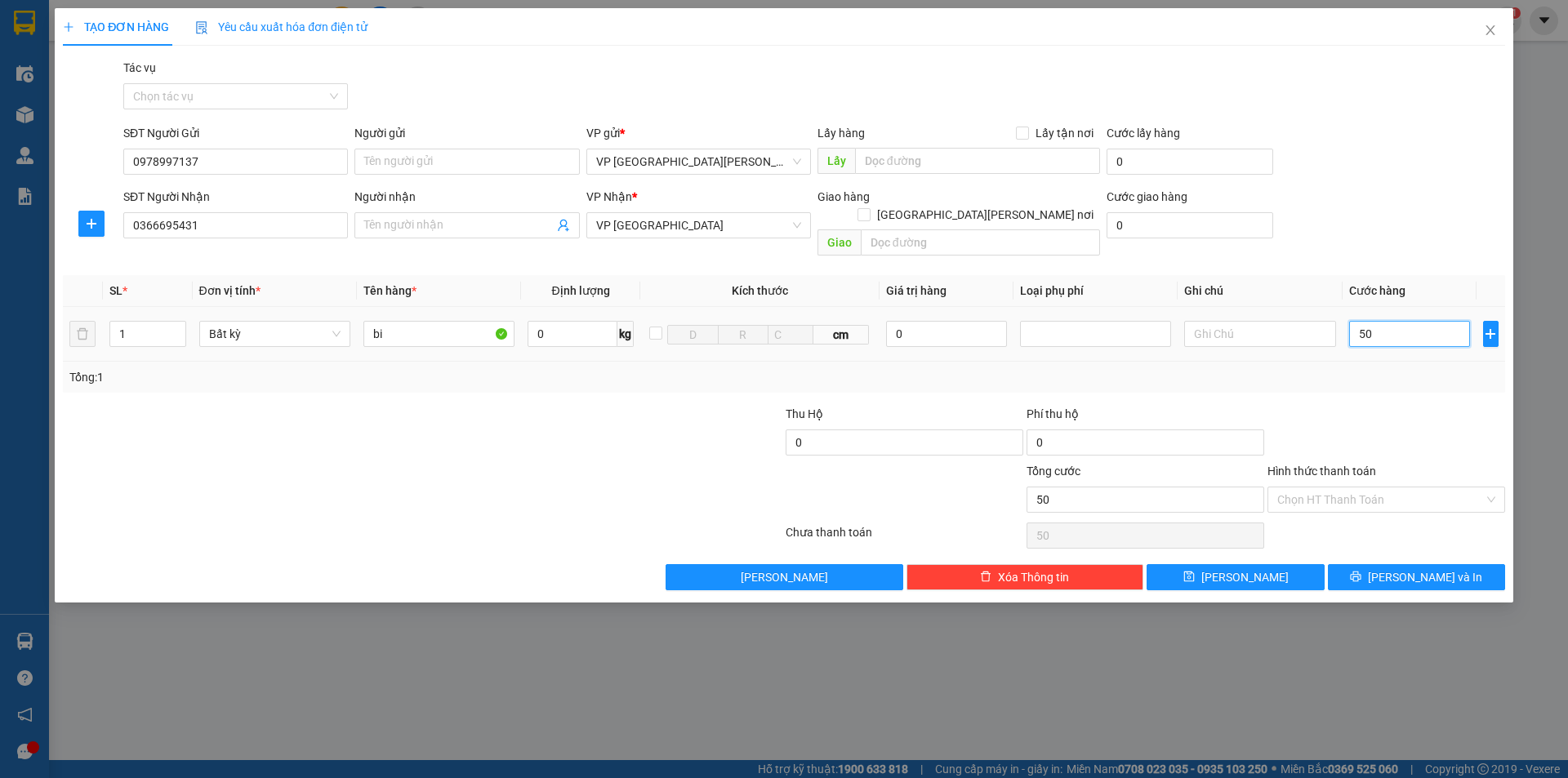
type input "500"
type input "5.000"
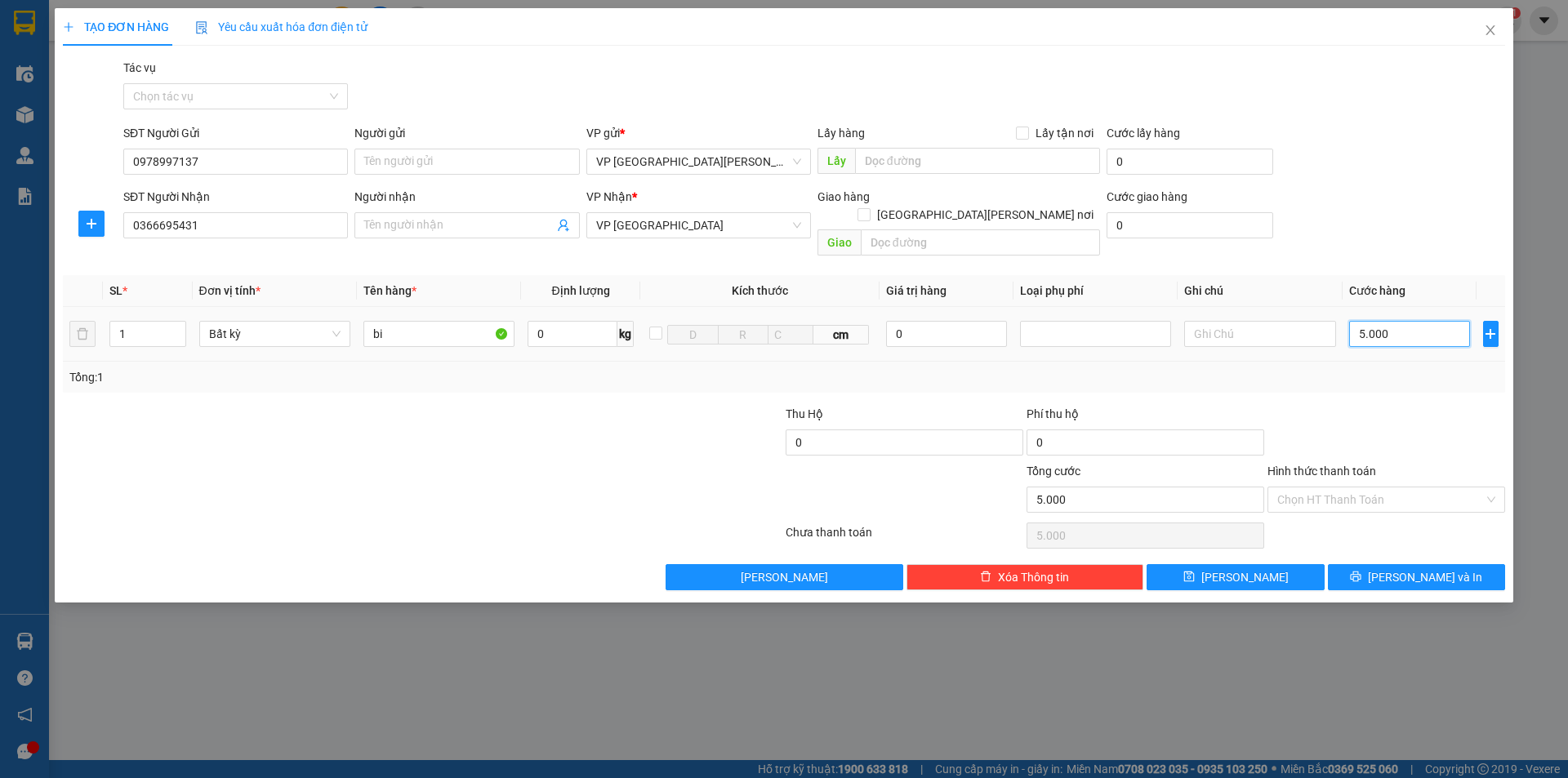
type input "50.000"
click at [1345, 487] on input "Hình thức thanh toán" at bounding box center [1380, 500] width 207 height 24
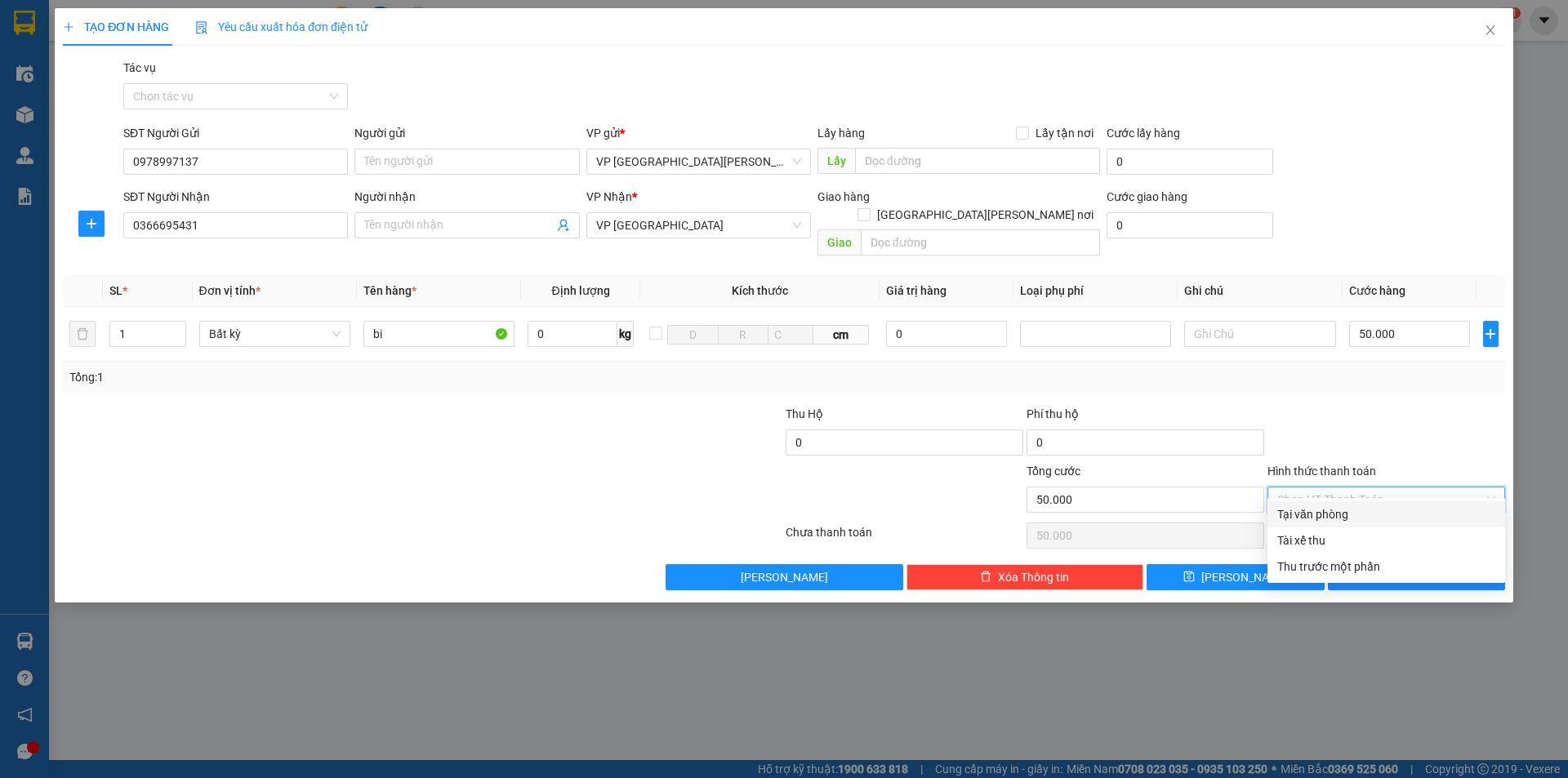
click at [1359, 509] on div "Tại văn phòng" at bounding box center [1386, 514] width 218 height 18
type input "0"
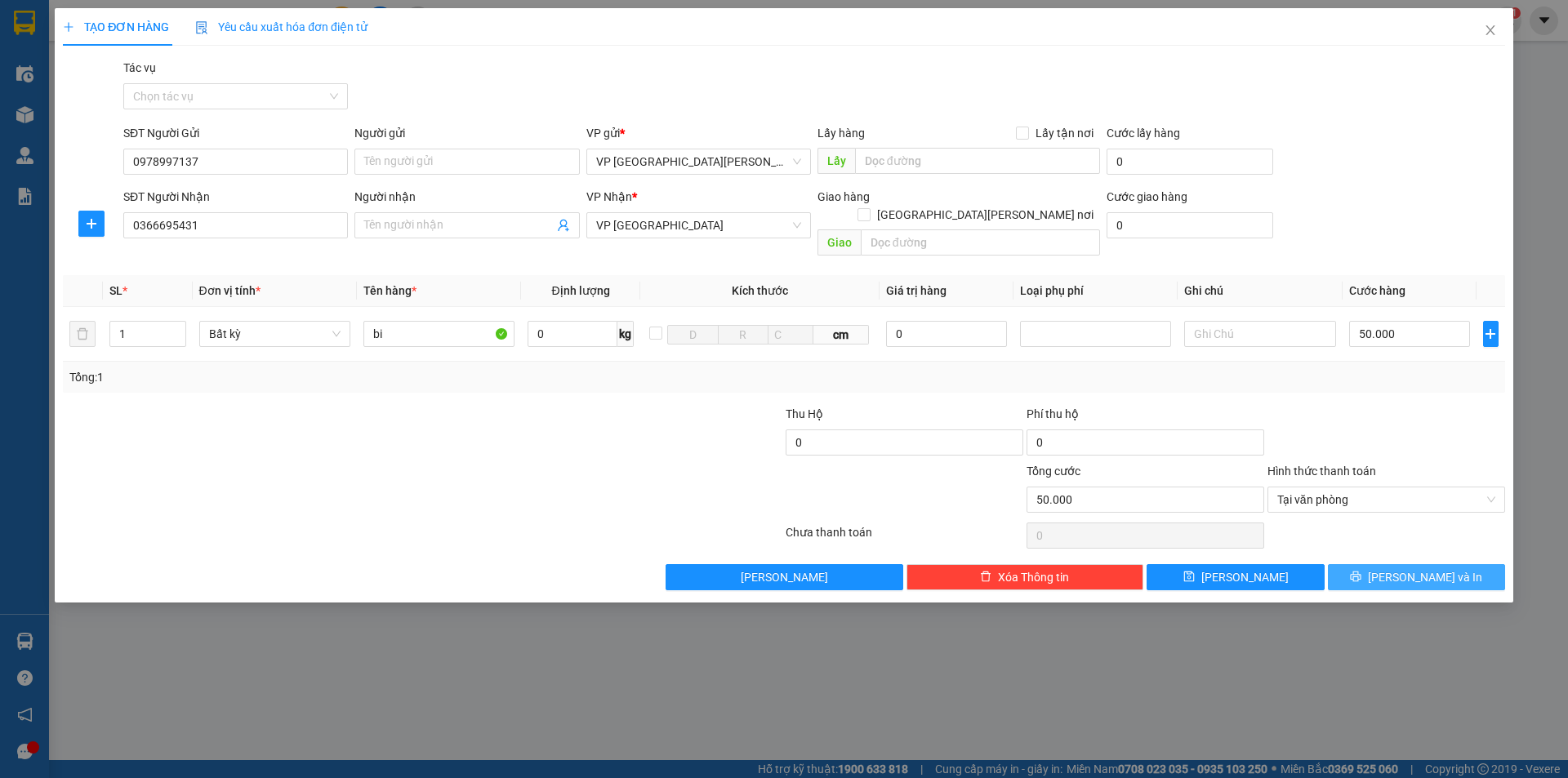
click at [1399, 564] on button "[PERSON_NAME] và In" at bounding box center [1416, 577] width 177 height 26
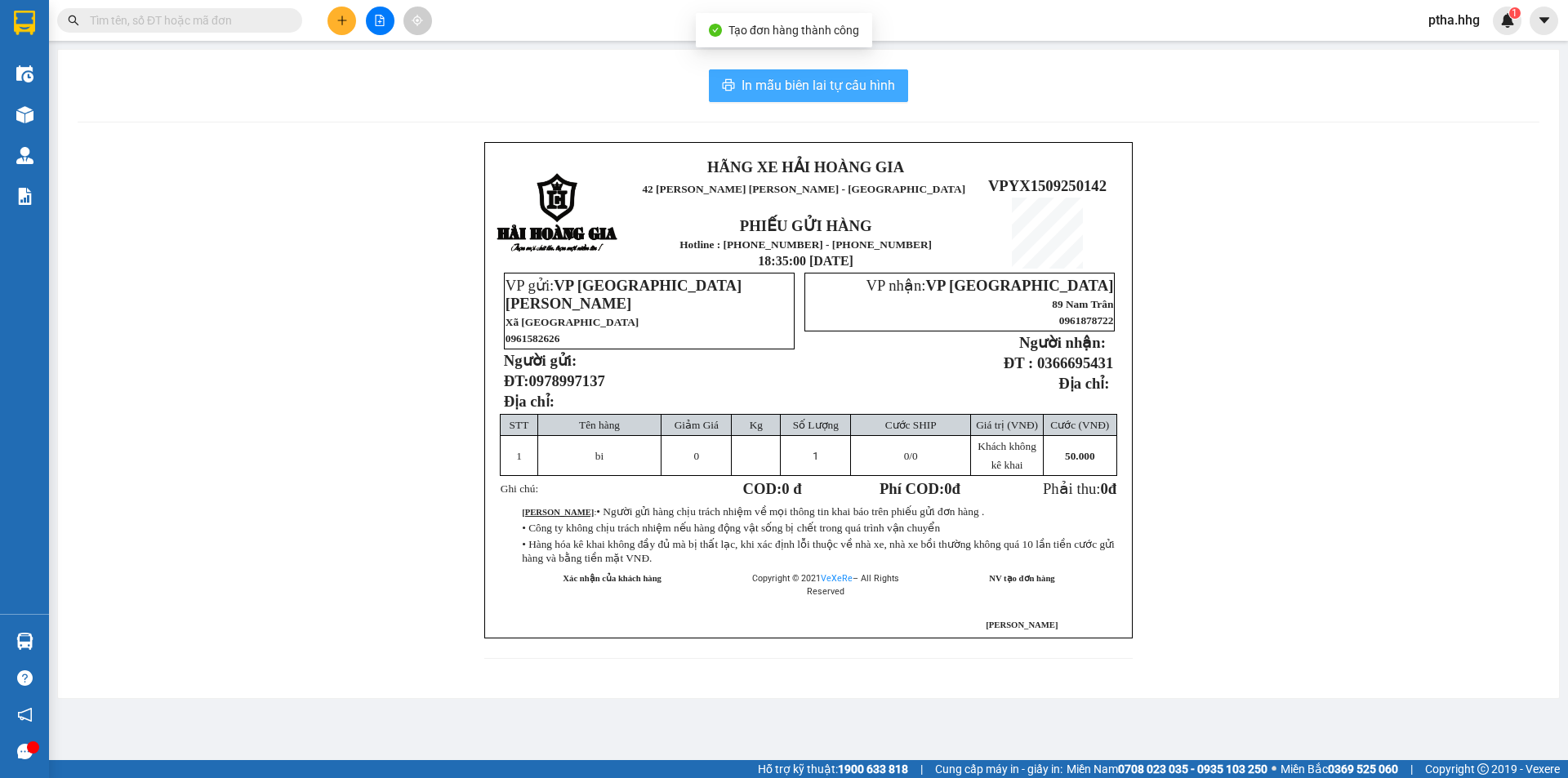
click at [804, 90] on span "In mẫu biên lai tự cấu hình" at bounding box center [818, 85] width 154 height 20
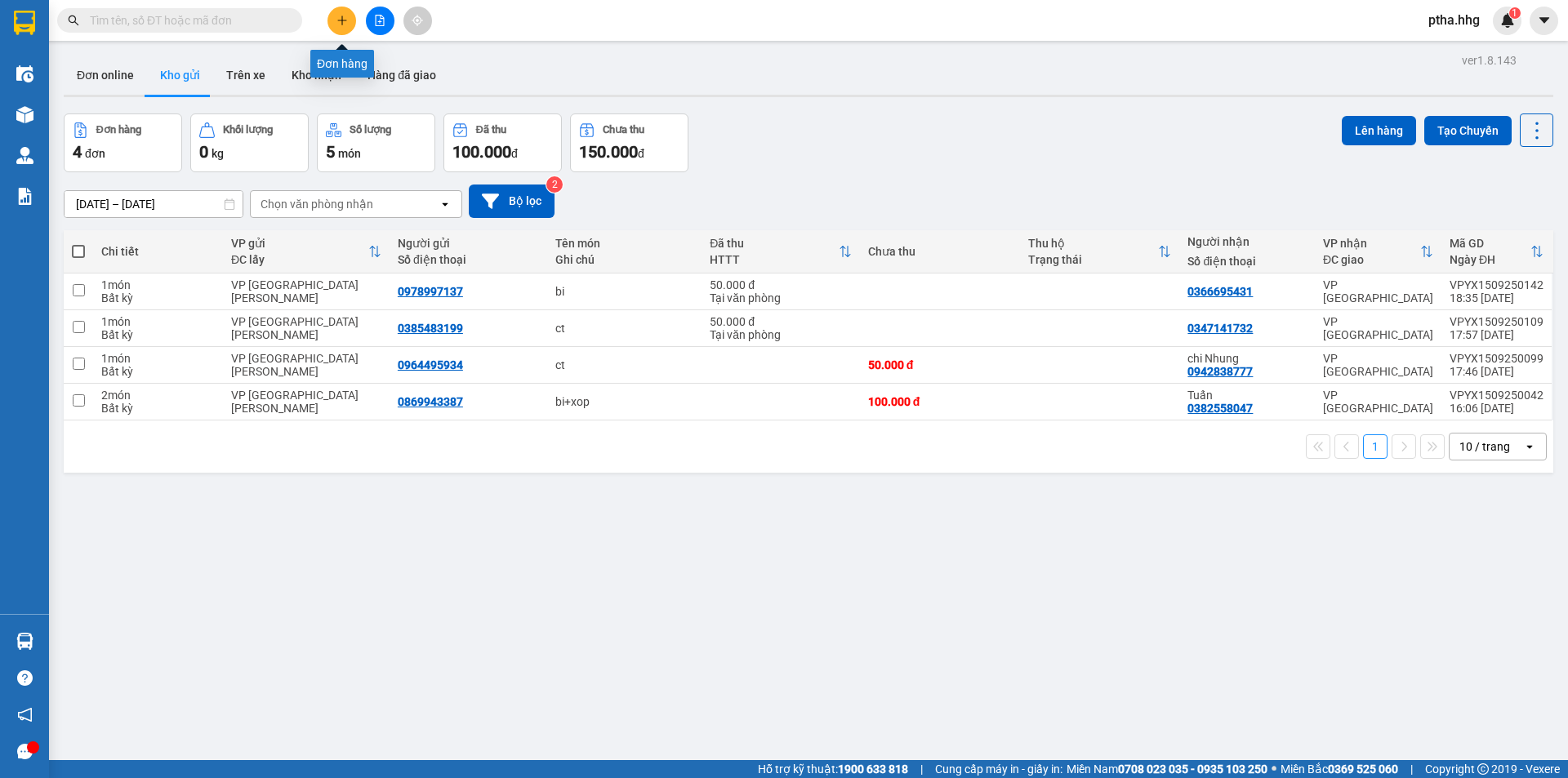
click at [345, 16] on icon "plus" at bounding box center [342, 20] width 11 height 11
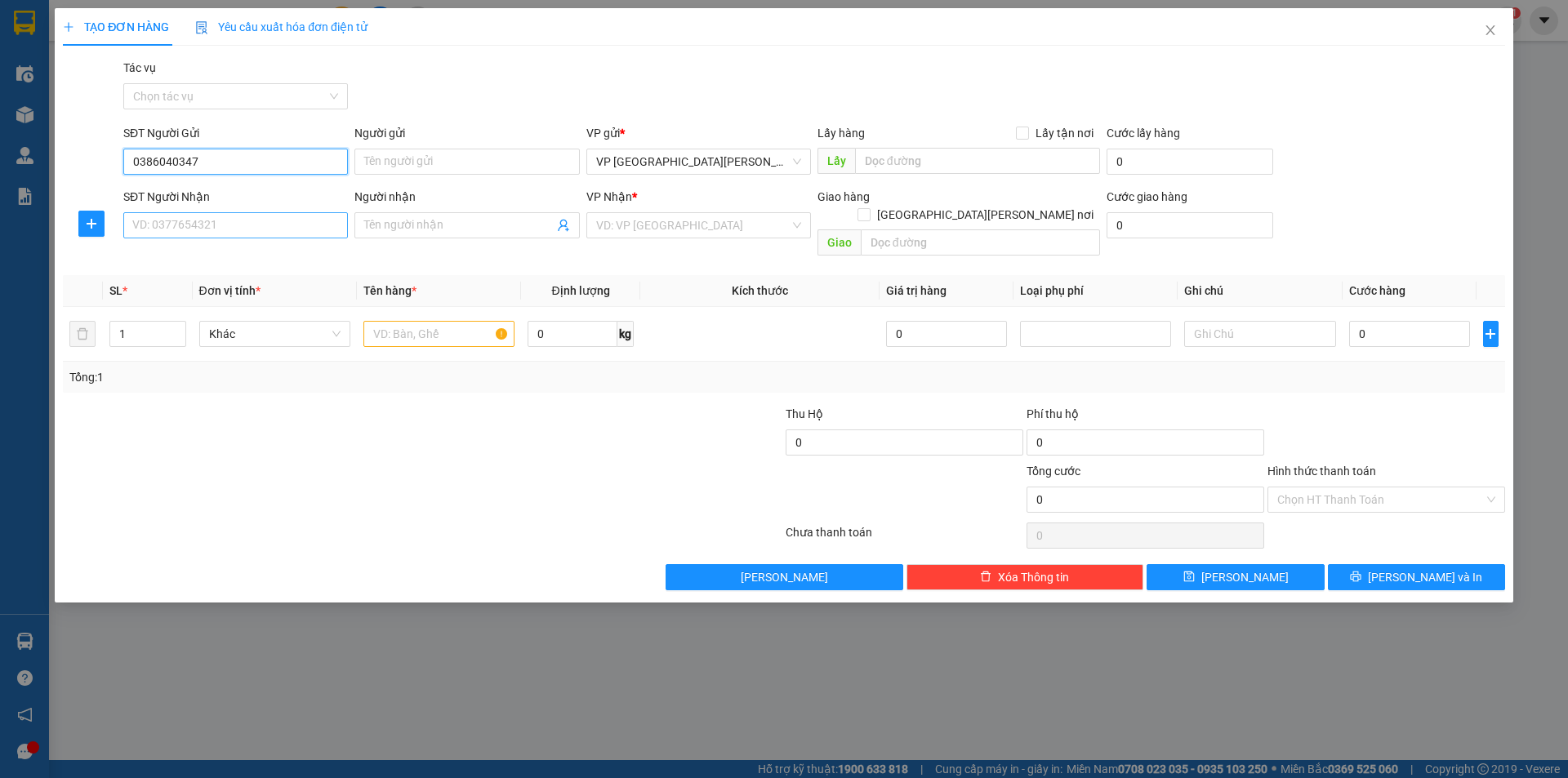
type input "0386040347"
click at [172, 219] on input "SĐT Người Nhận" at bounding box center [235, 225] width 225 height 26
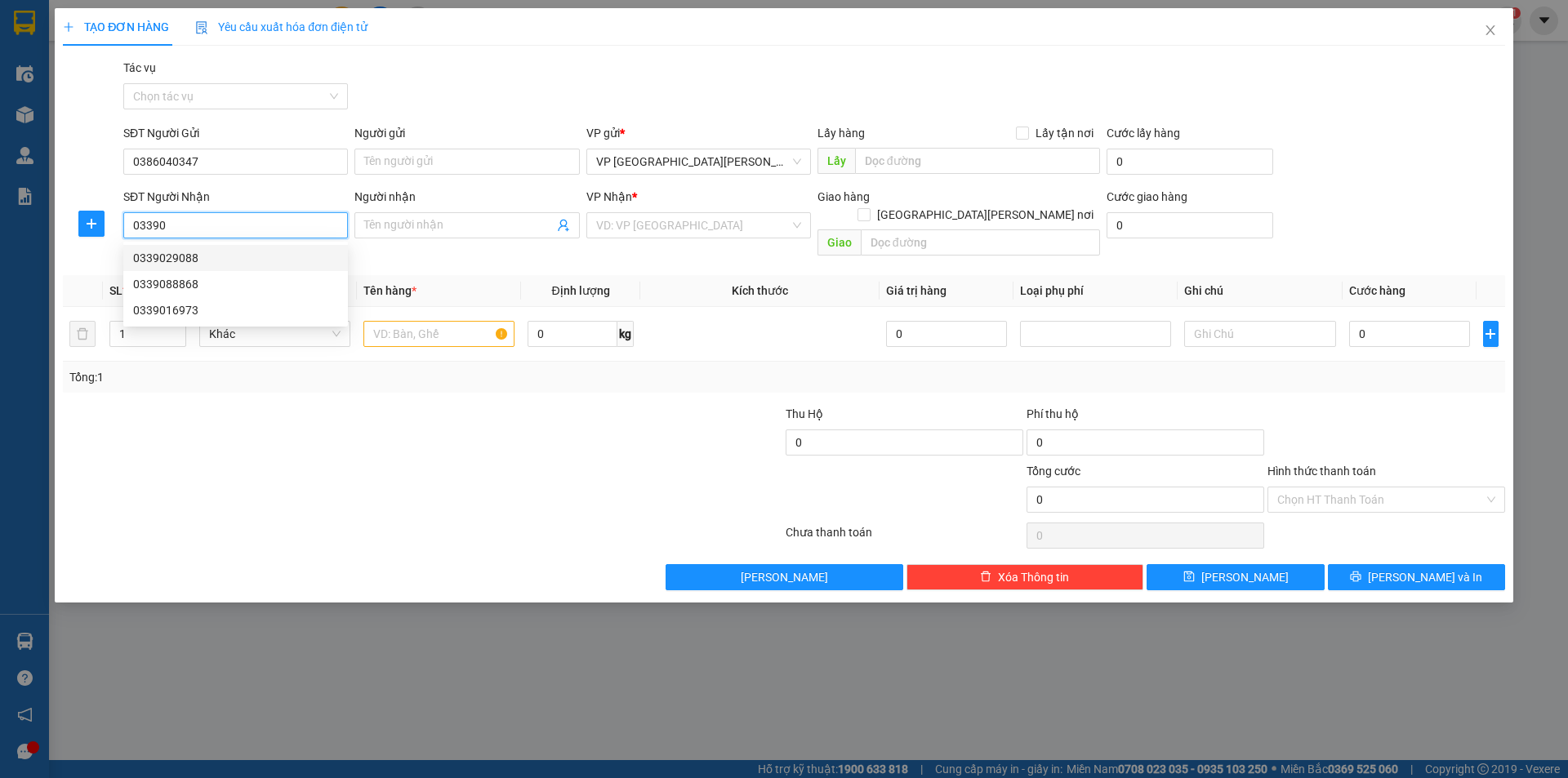
click at [194, 260] on div "0339029088" at bounding box center [235, 258] width 205 height 18
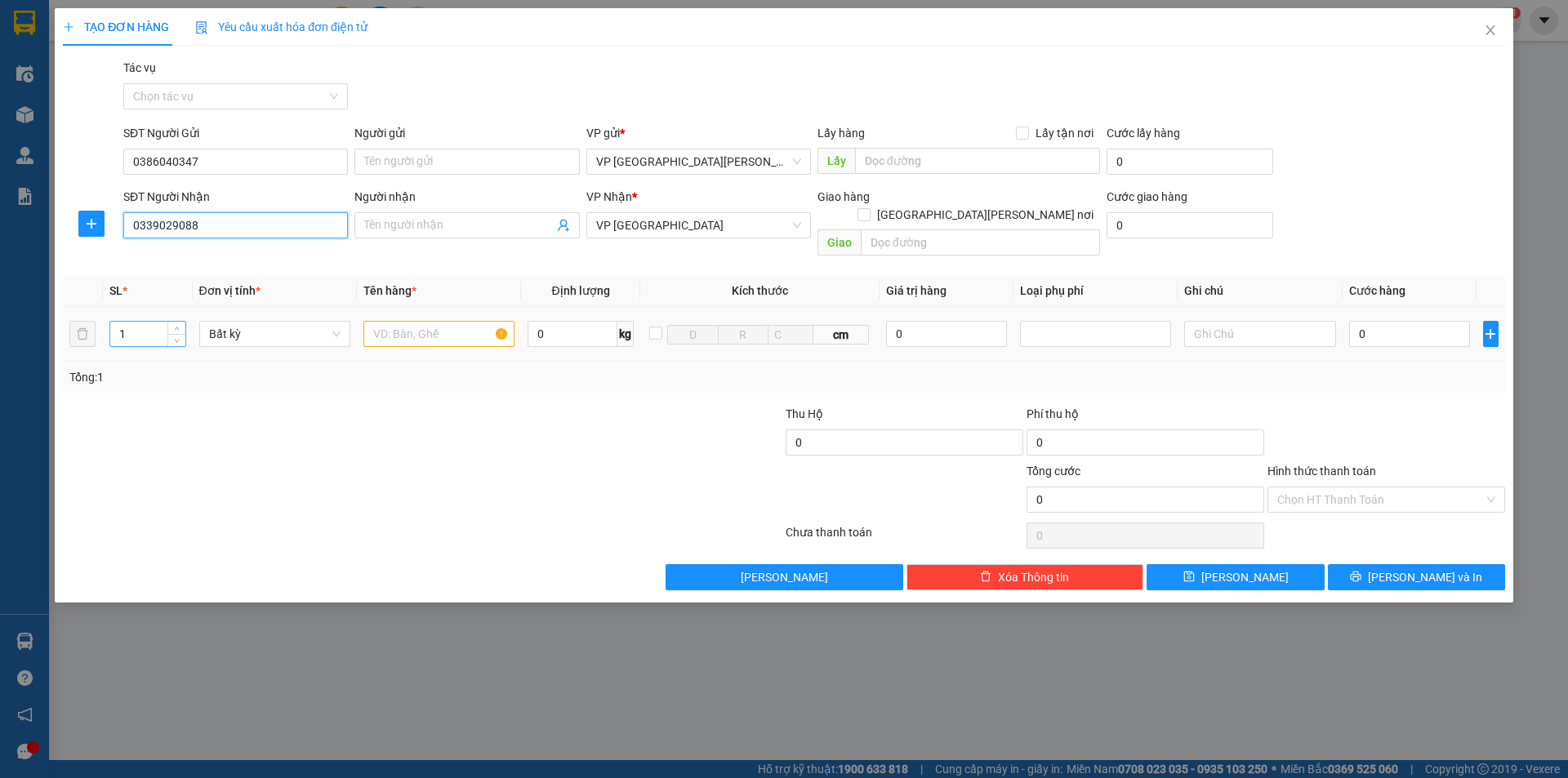
type input "0339029088"
click at [145, 322] on input "1" at bounding box center [148, 334] width 75 height 24
type input "2"
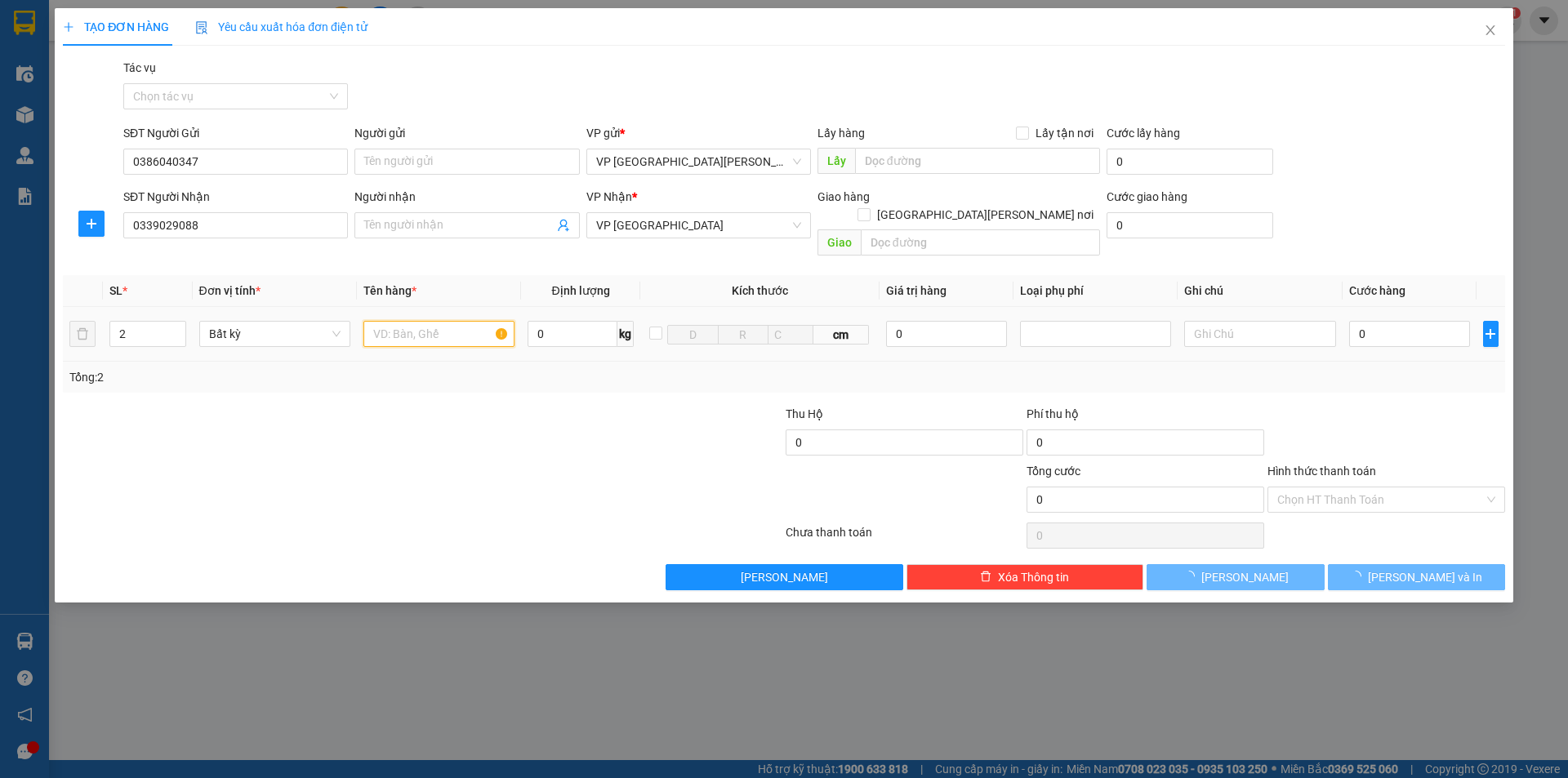
click at [389, 324] on input "text" at bounding box center [439, 334] width 151 height 26
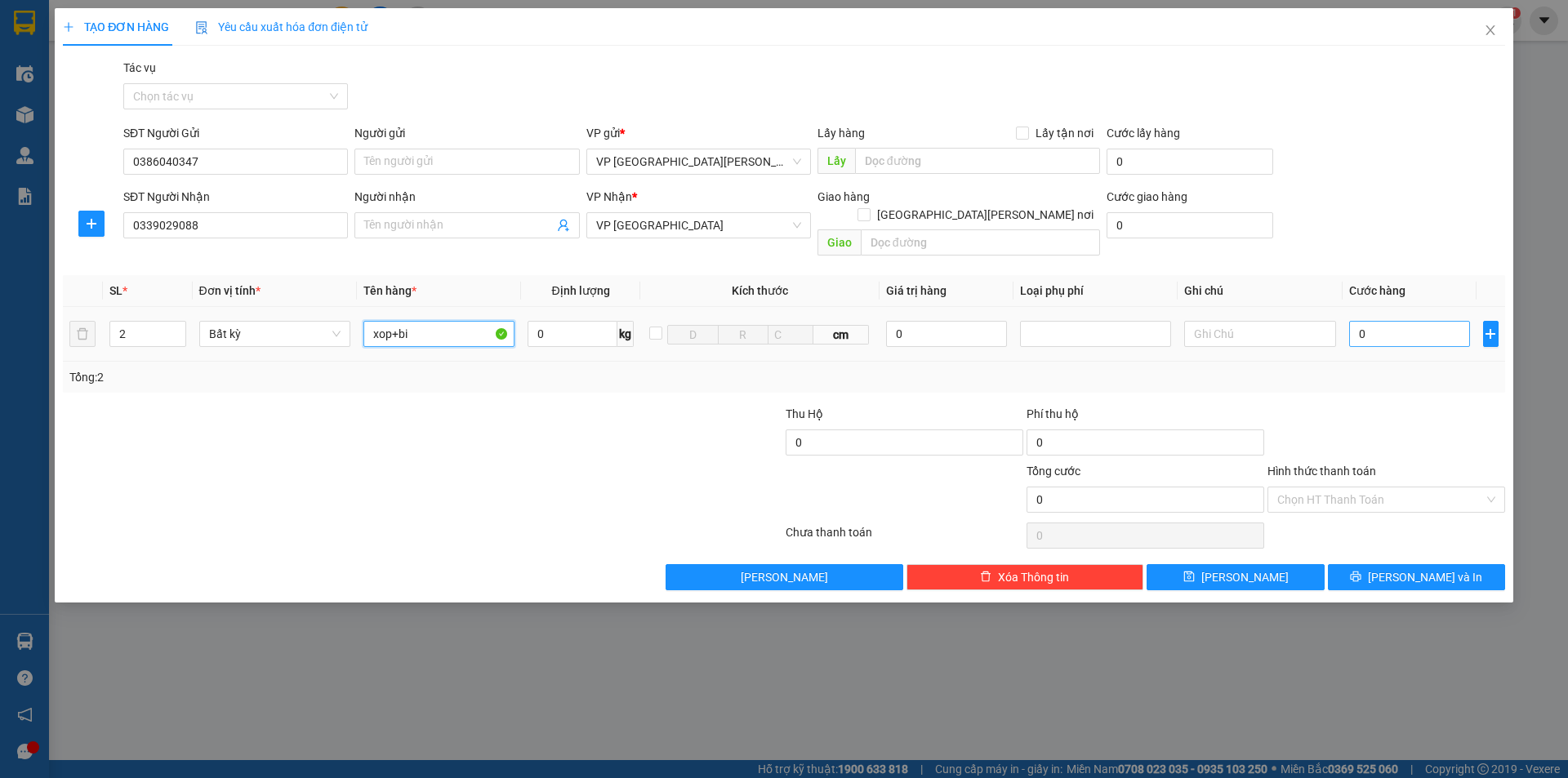
type input "xop+bi"
click at [1356, 321] on input "0" at bounding box center [1410, 334] width 122 height 26
type input "1"
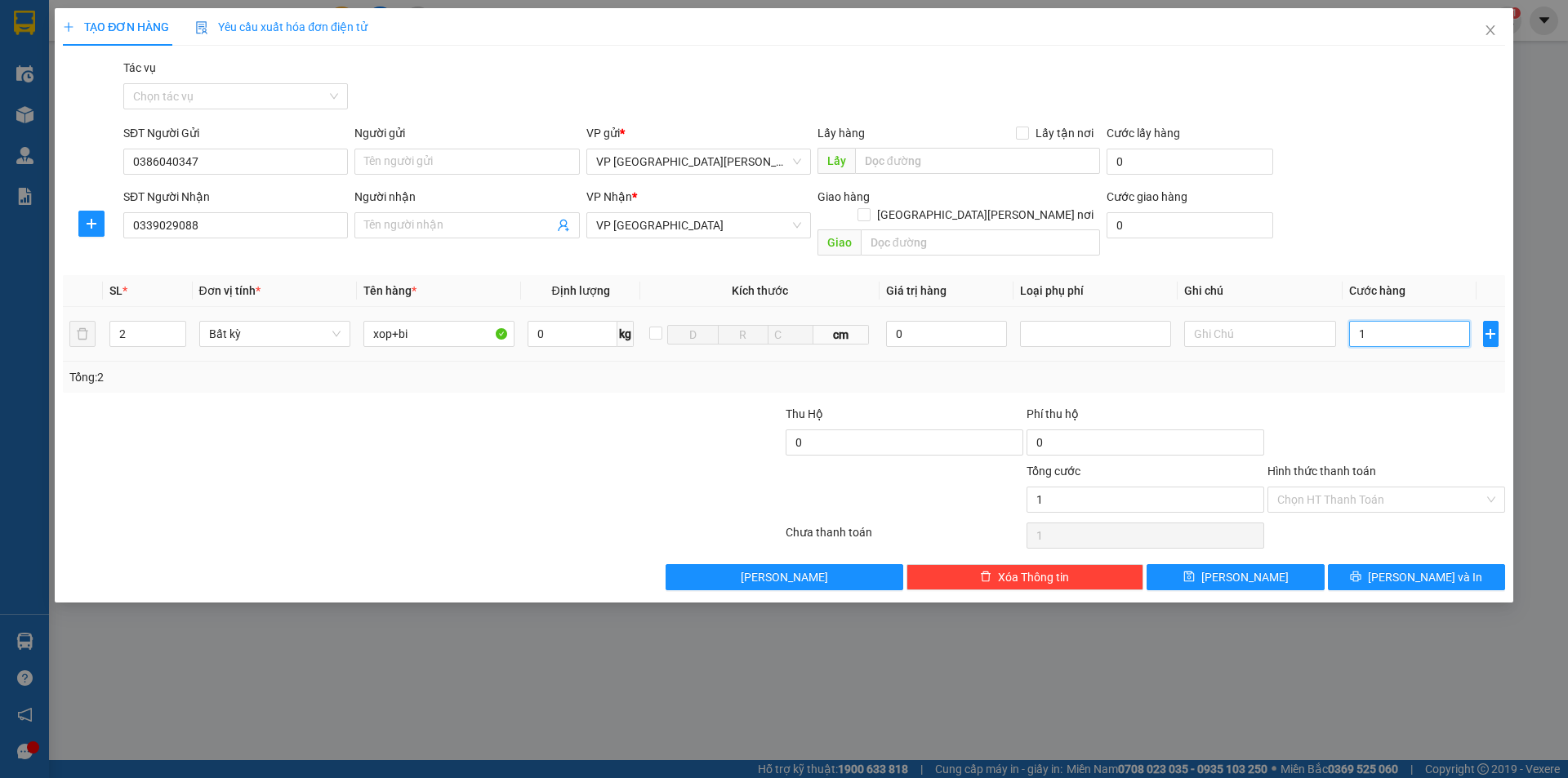
type input "12"
type input "120"
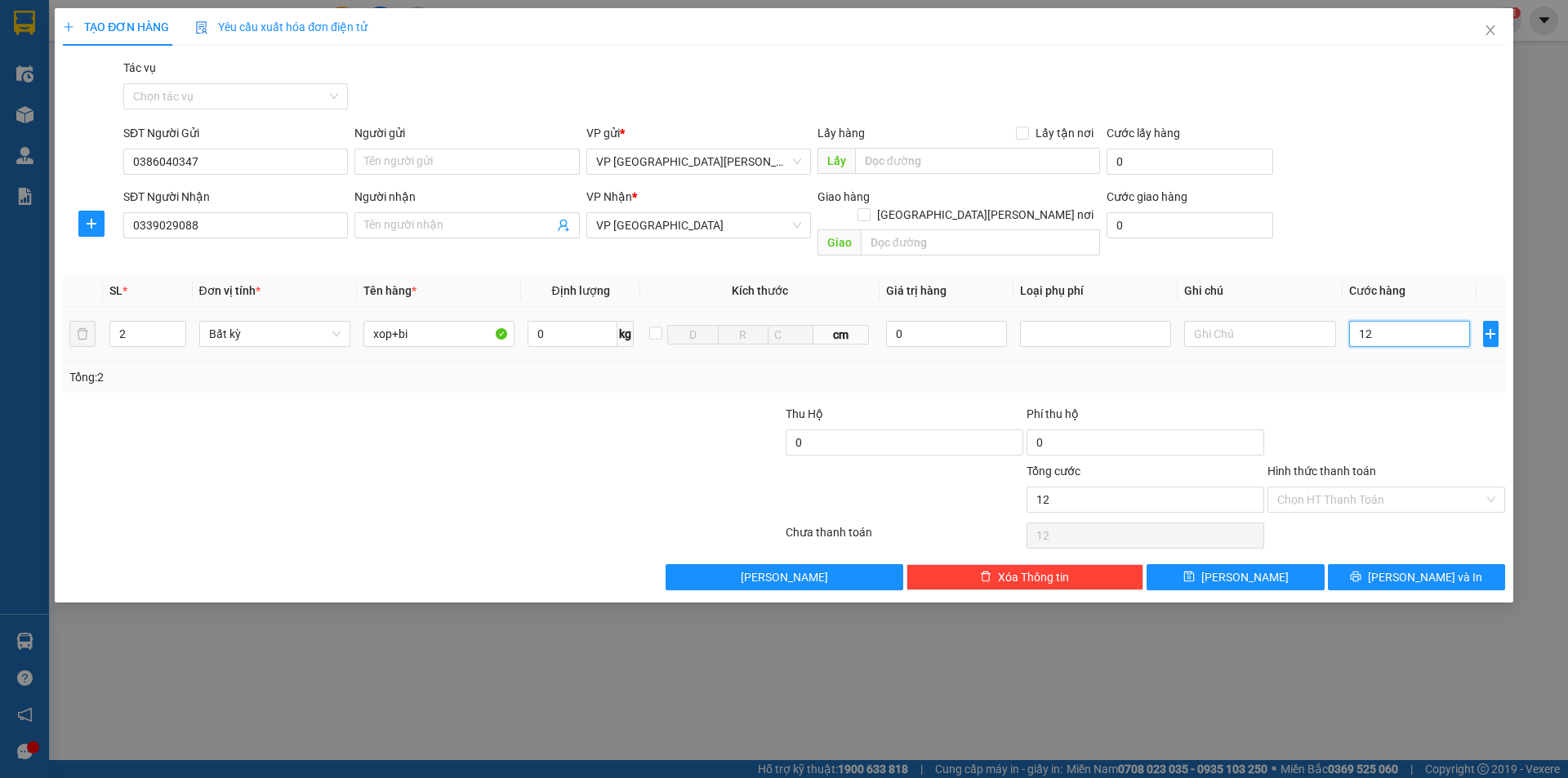
type input "120"
type input "1.200"
type input "12.000"
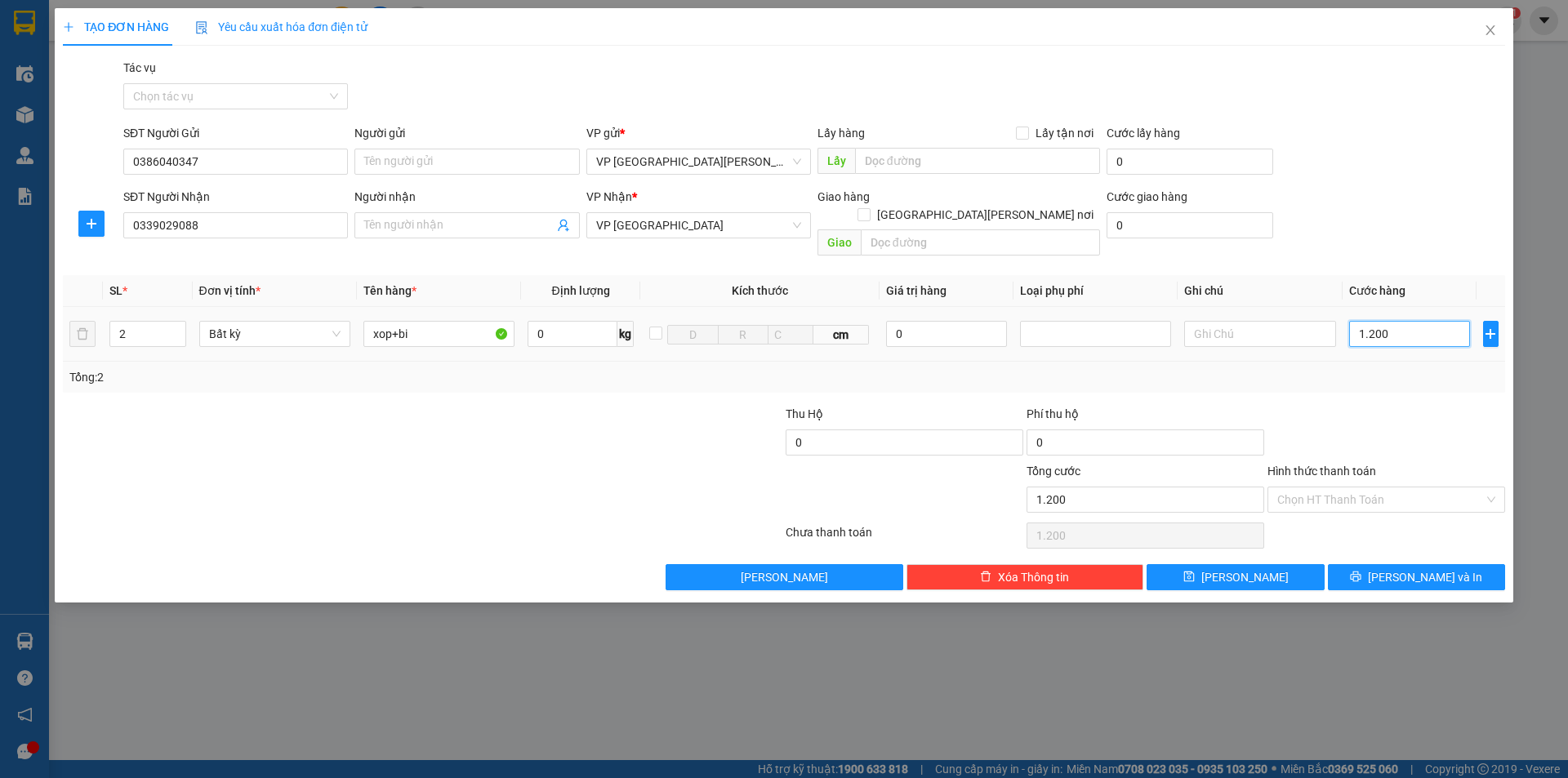
type input "12.000"
type input "120.000"
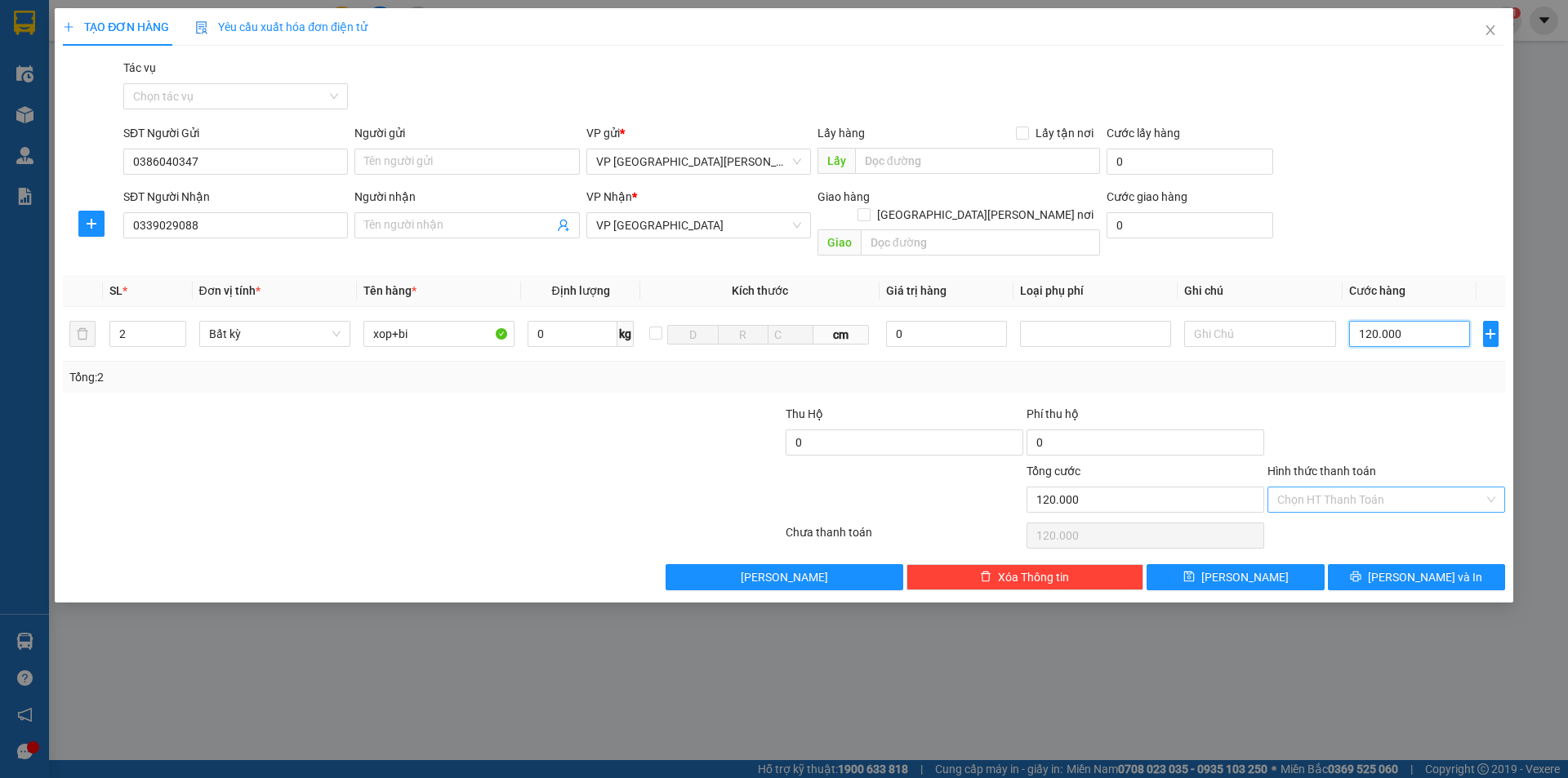
type input "120.000"
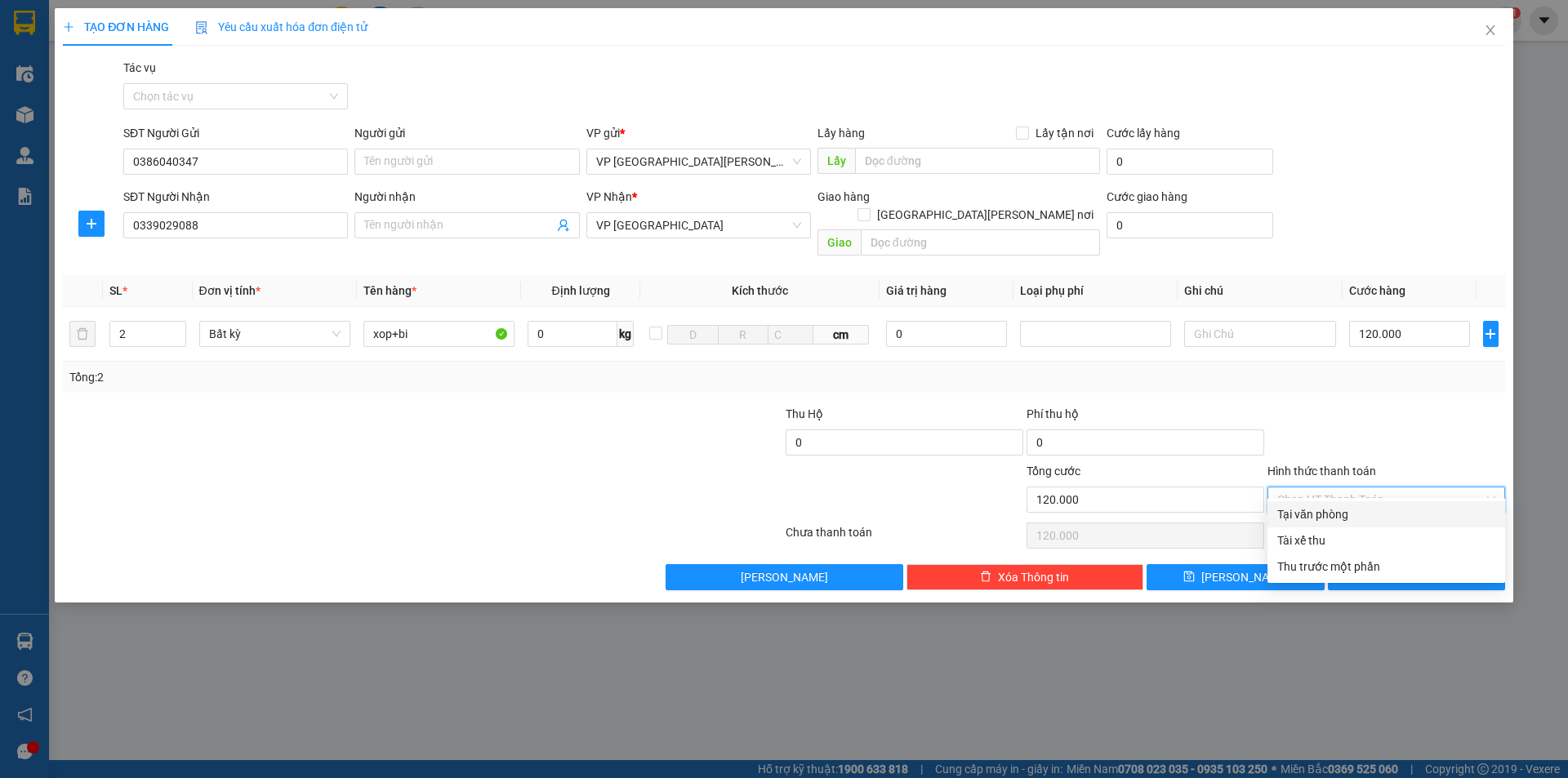
click at [1327, 487] on input "Hình thức thanh toán" at bounding box center [1380, 500] width 207 height 24
click at [1365, 517] on div "Tại văn phòng" at bounding box center [1386, 514] width 218 height 18
type input "0"
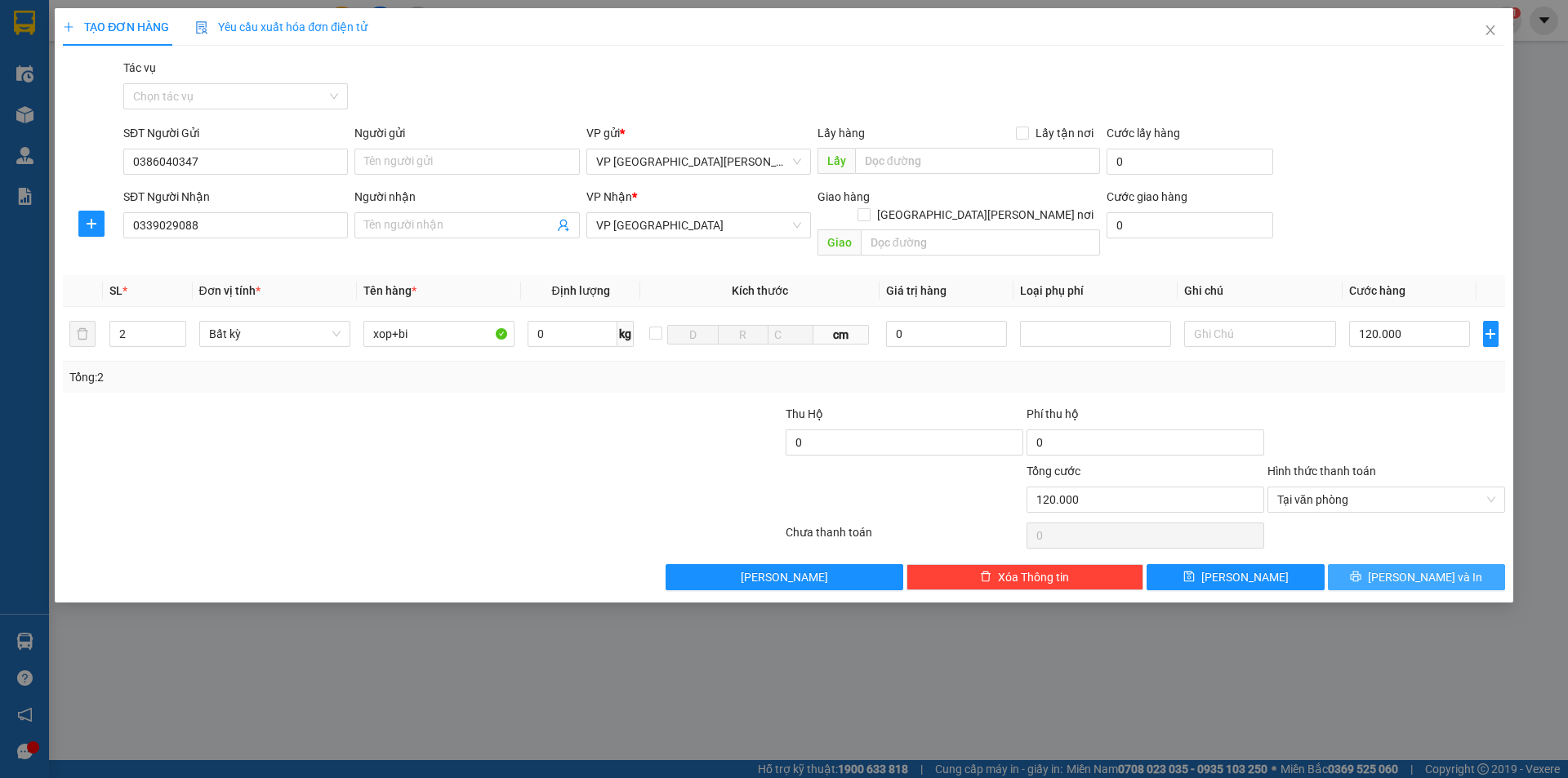
click at [1410, 568] on span "[PERSON_NAME] và In" at bounding box center [1425, 577] width 114 height 18
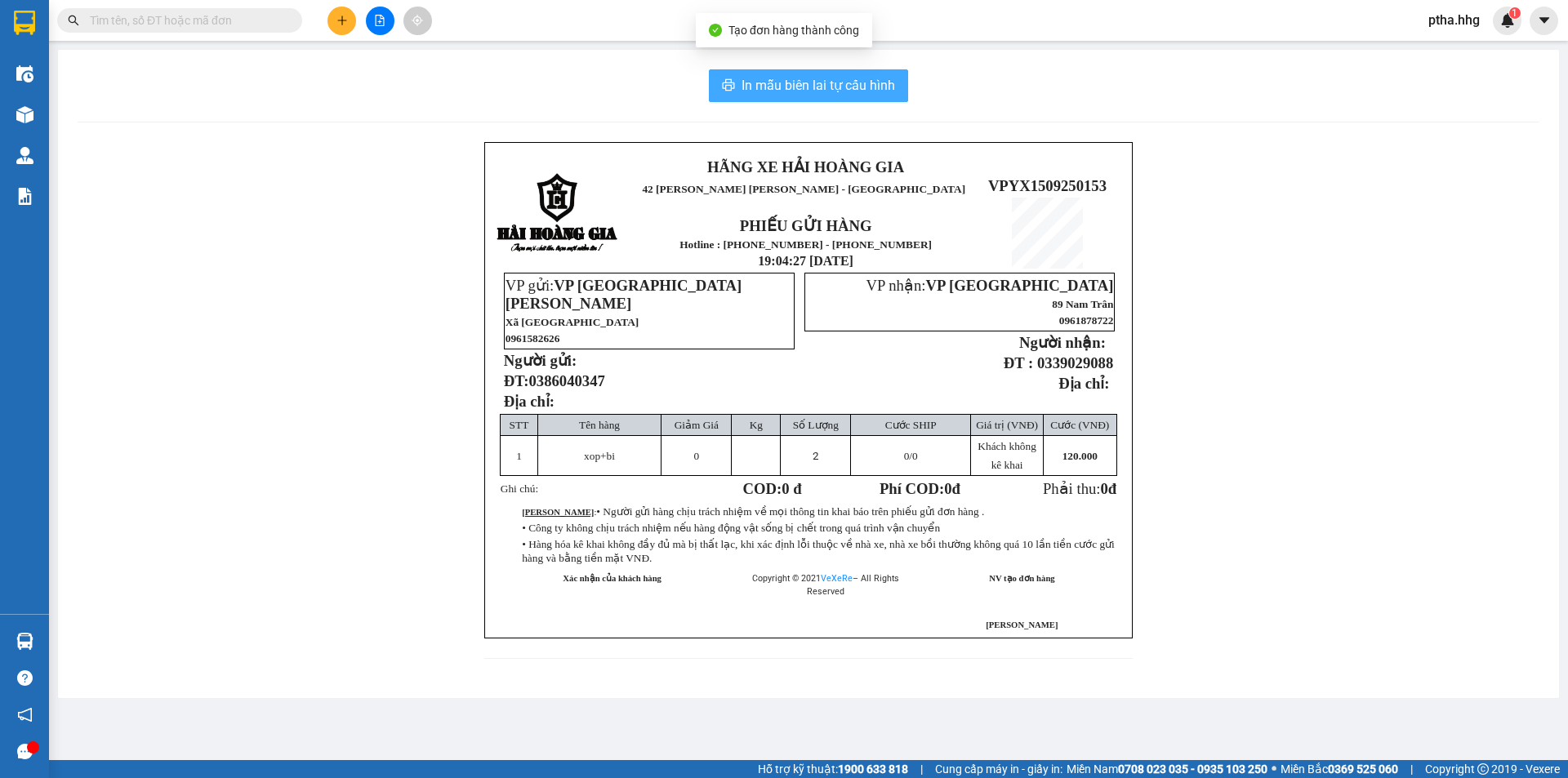
drag, startPoint x: 799, startPoint y: 82, endPoint x: 814, endPoint y: 93, distance: 18.6
click at [800, 84] on span "In mẫu biên lai tự cấu hình" at bounding box center [818, 85] width 154 height 20
